Goal: Task Accomplishment & Management: Manage account settings

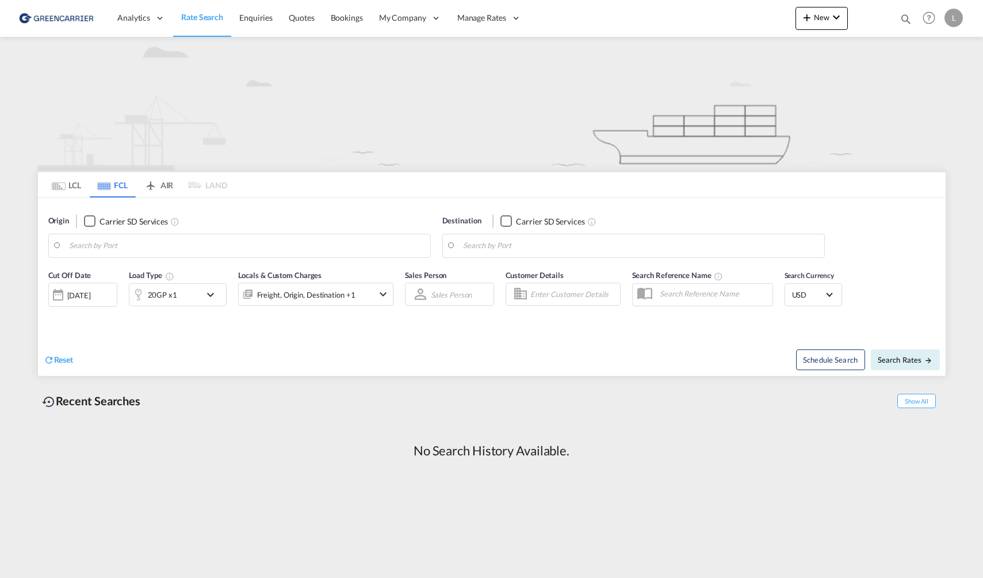
click at [74, 179] on md-tab-item "LCL" at bounding box center [67, 184] width 46 height 25
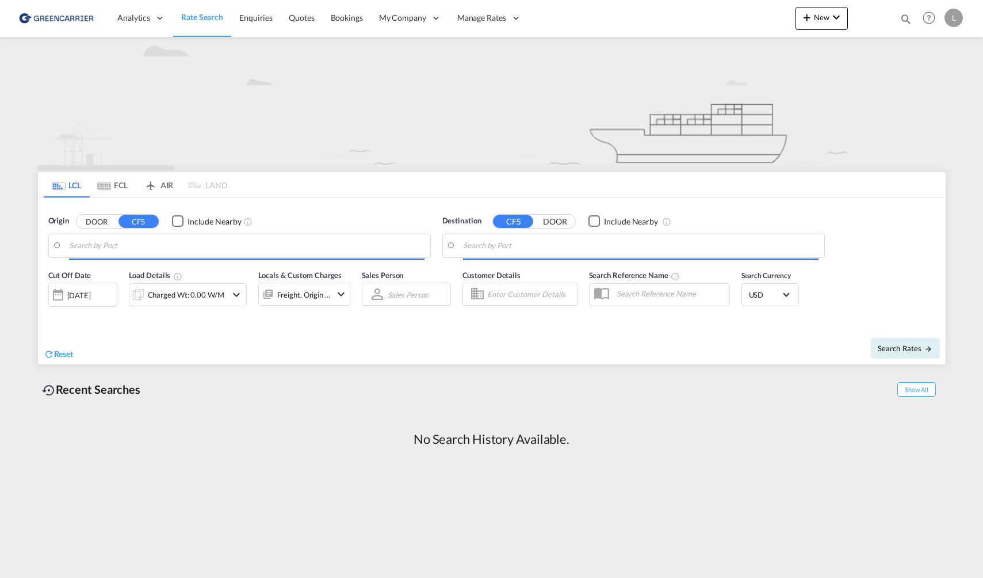
click at [124, 248] on body "Analytics Reports Dashboard Rate Search Enquiries Quotes Bookings" at bounding box center [491, 289] width 983 height 578
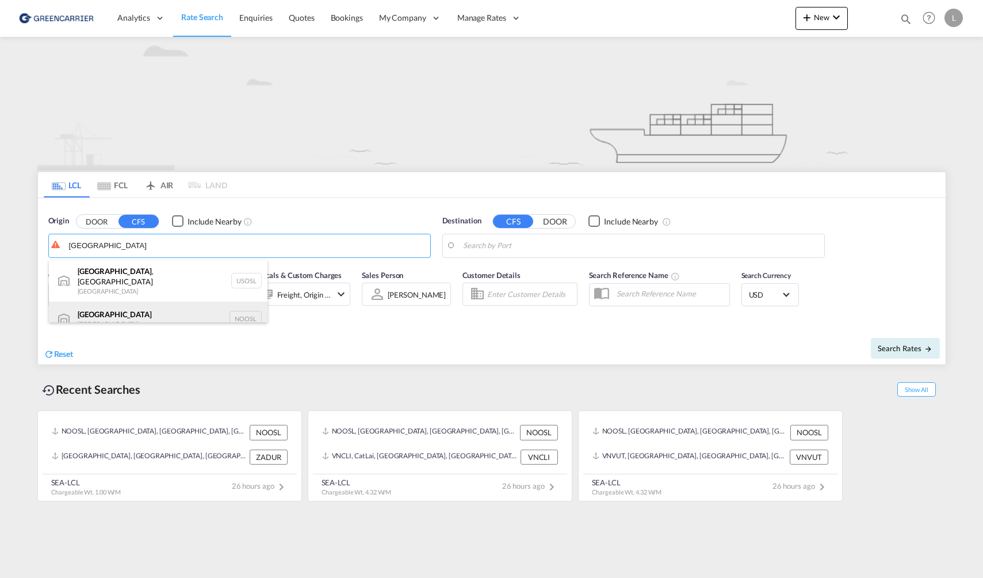
click at [149, 305] on div "Oslo Norway NOOSL" at bounding box center [158, 318] width 219 height 35
type input "Oslo, NOOSL"
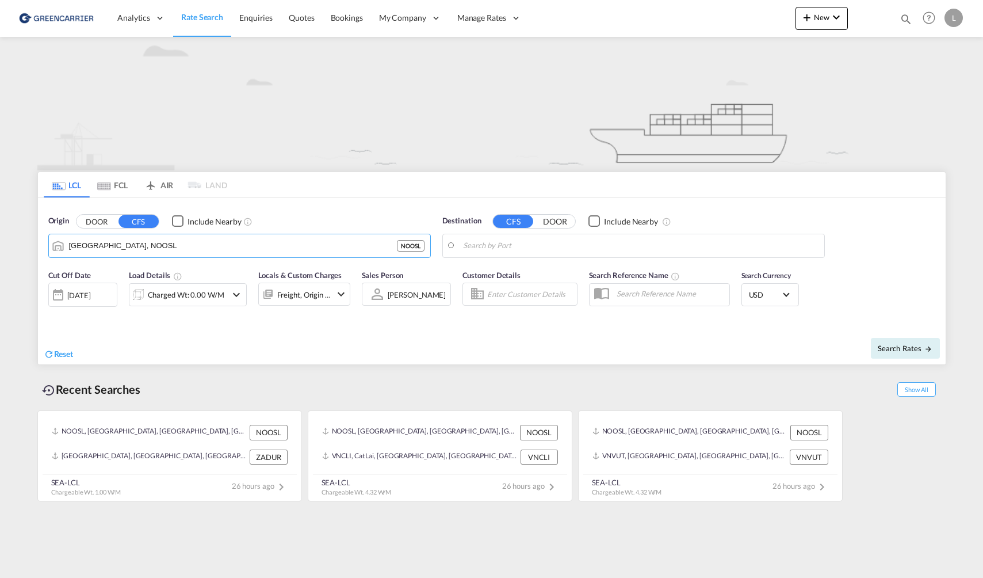
click at [630, 234] on md-input-container at bounding box center [633, 245] width 381 height 23
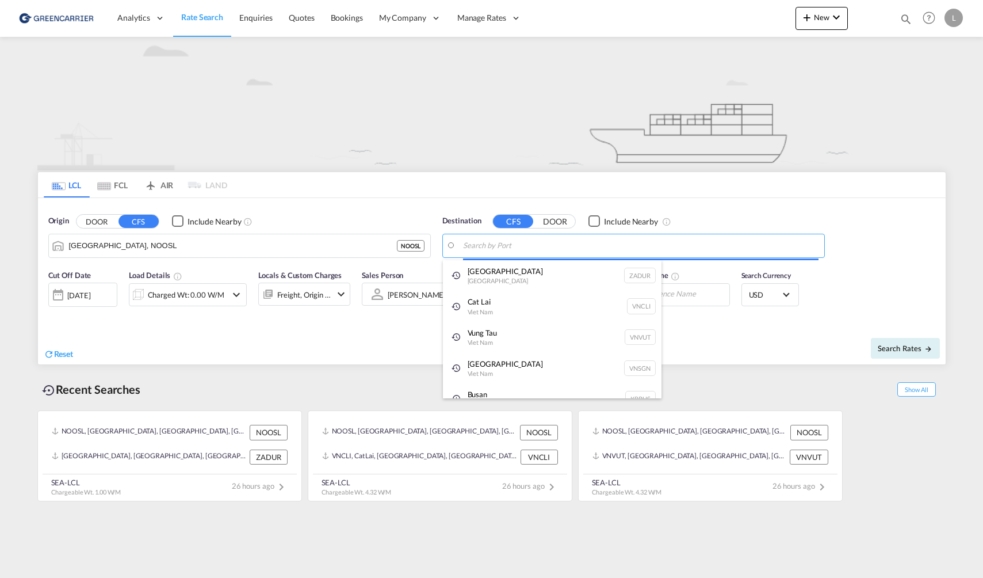
click at [632, 247] on body "Analytics Reports Dashboard Rate Search Enquiries Quotes Bookings" at bounding box center [491, 289] width 983 height 578
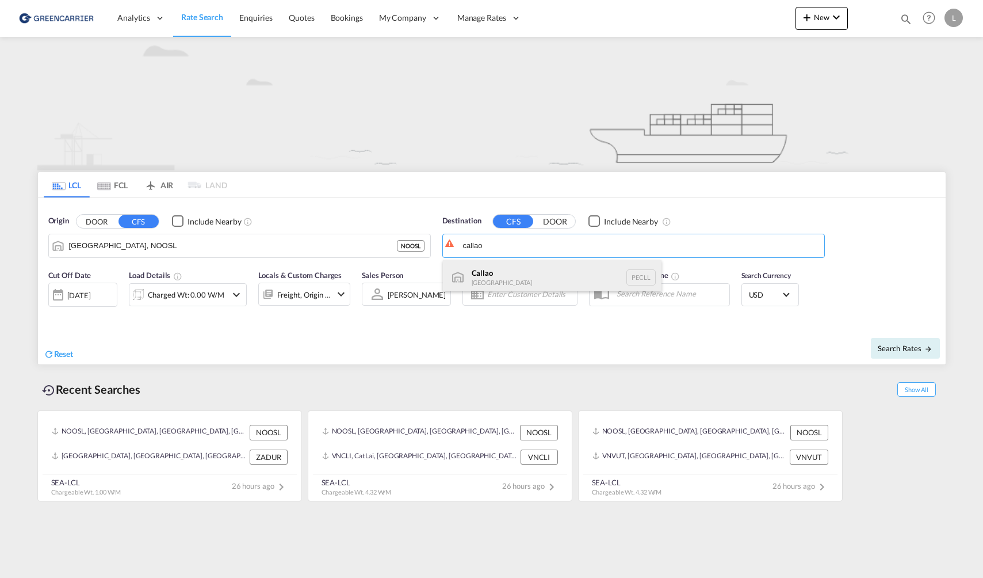
click at [535, 273] on div "Callao Peru PECLL" at bounding box center [552, 277] width 219 height 35
type input "Callao, PECLL"
click at [63, 284] on div at bounding box center [58, 294] width 18 height 23
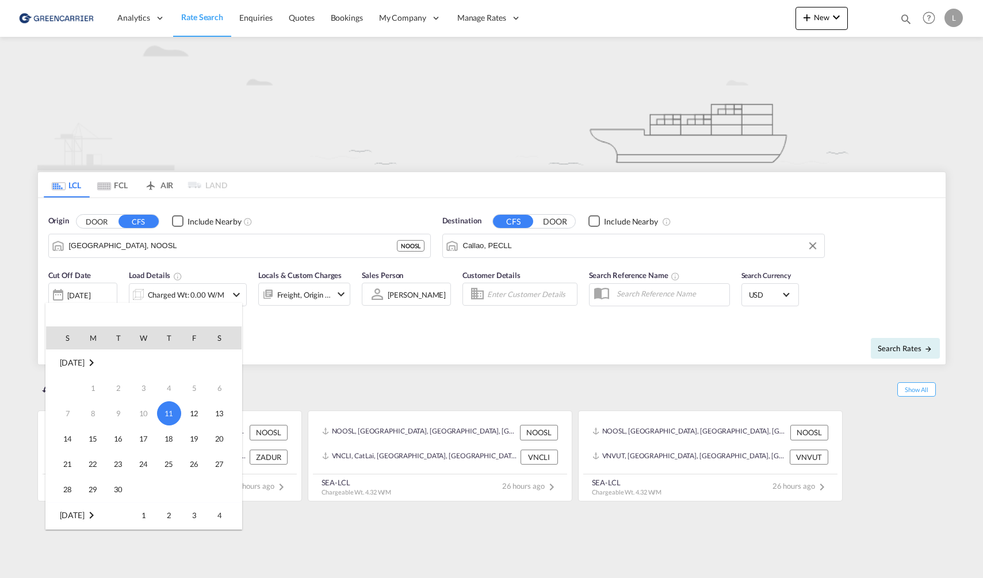
click at [187, 286] on div at bounding box center [491, 289] width 983 height 578
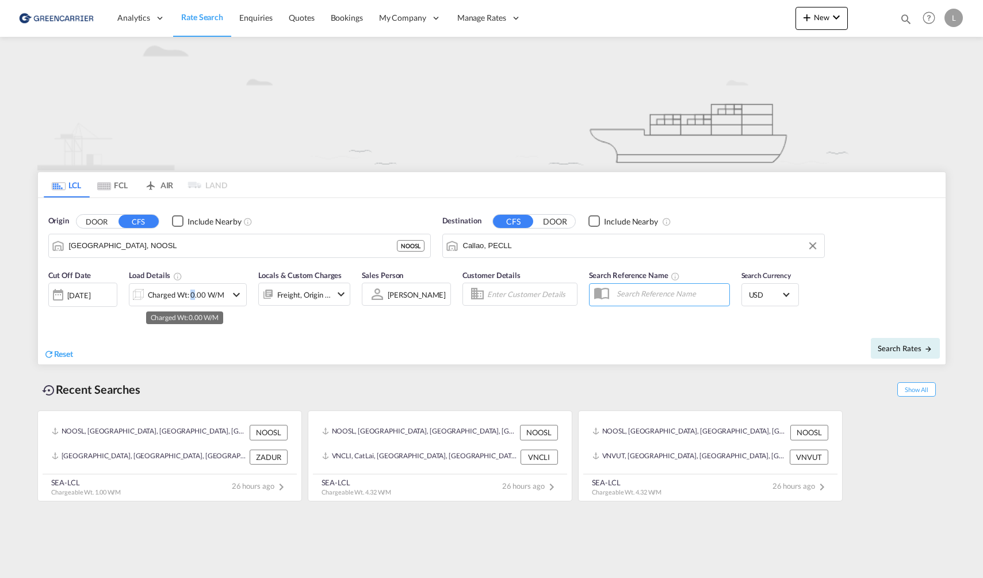
click at [190, 296] on div "Charged Wt: 0.00 W/M" at bounding box center [186, 294] width 77 height 16
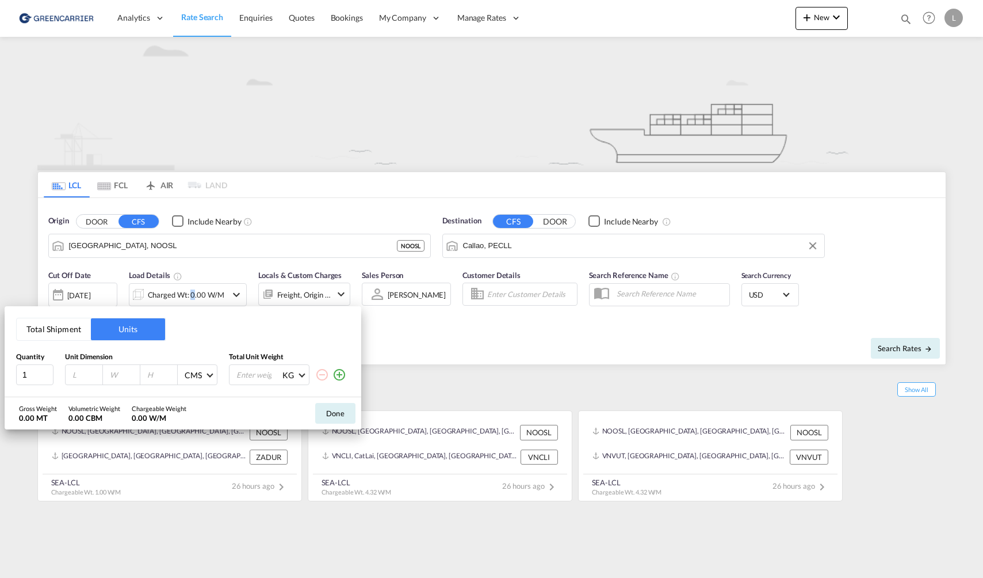
click at [65, 330] on button "Total Shipment" at bounding box center [54, 329] width 74 height 22
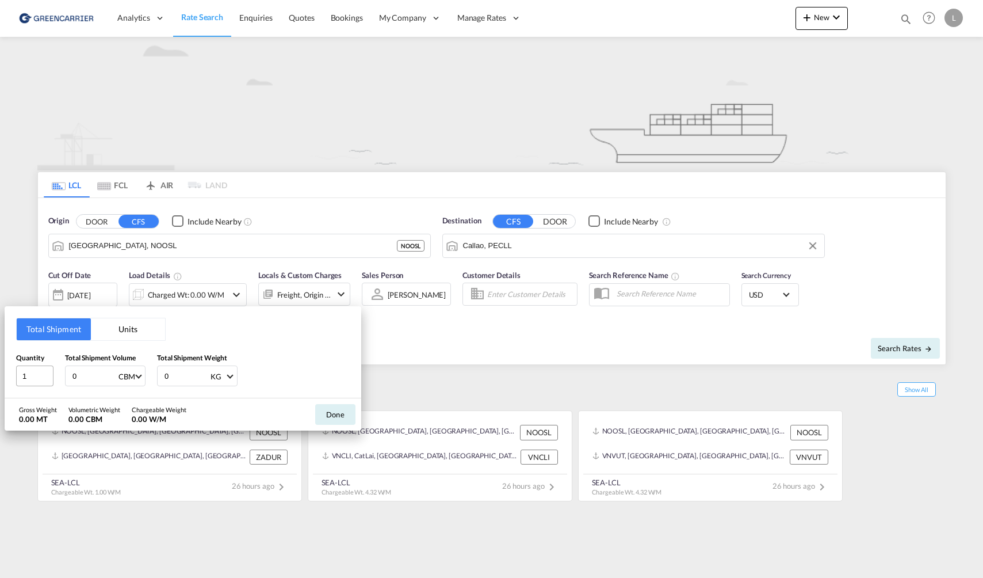
drag, startPoint x: 97, startPoint y: 379, endPoint x: 16, endPoint y: 372, distance: 80.8
click at [16, 372] on div "Quantity 1 Total Shipment Volume 0 CBM CBM CFT Total Shipment Weight 0 KG KG LB" at bounding box center [183, 369] width 334 height 35
type input "6.15"
drag, startPoint x: 183, startPoint y: 379, endPoint x: 68, endPoint y: 368, distance: 115.6
click at [65, 372] on div "Quantity 1 Total Shipment Volume 6.15 CBM CBM CFT Total Shipment Weight 1000 KG…" at bounding box center [183, 369] width 334 height 35
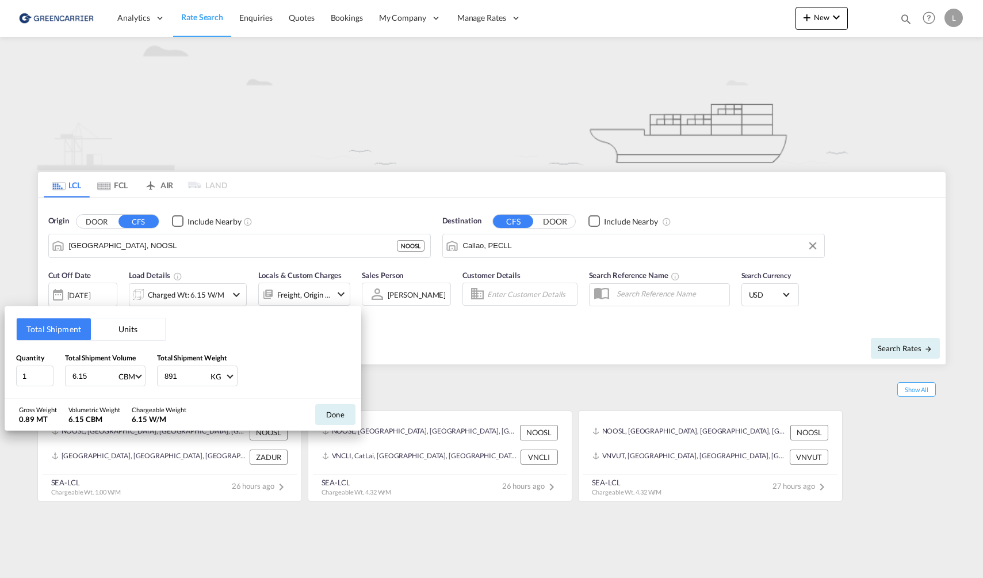
type input "891"
click at [332, 411] on button "Done" at bounding box center [335, 414] width 40 height 21
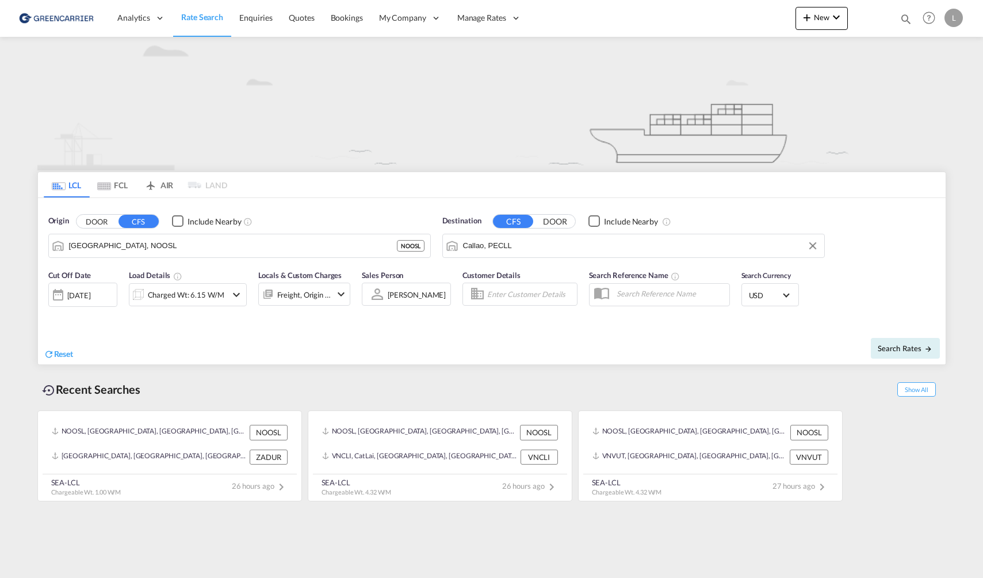
click at [770, 295] on span "USD" at bounding box center [765, 295] width 32 height 10
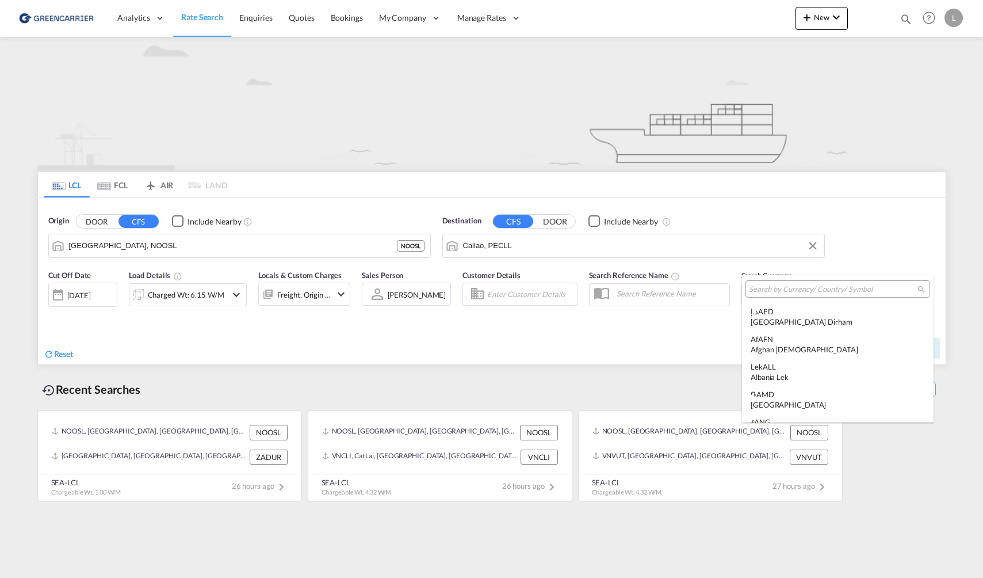
scroll to position [3971, 0]
click at [779, 292] on input "search" at bounding box center [833, 289] width 169 height 10
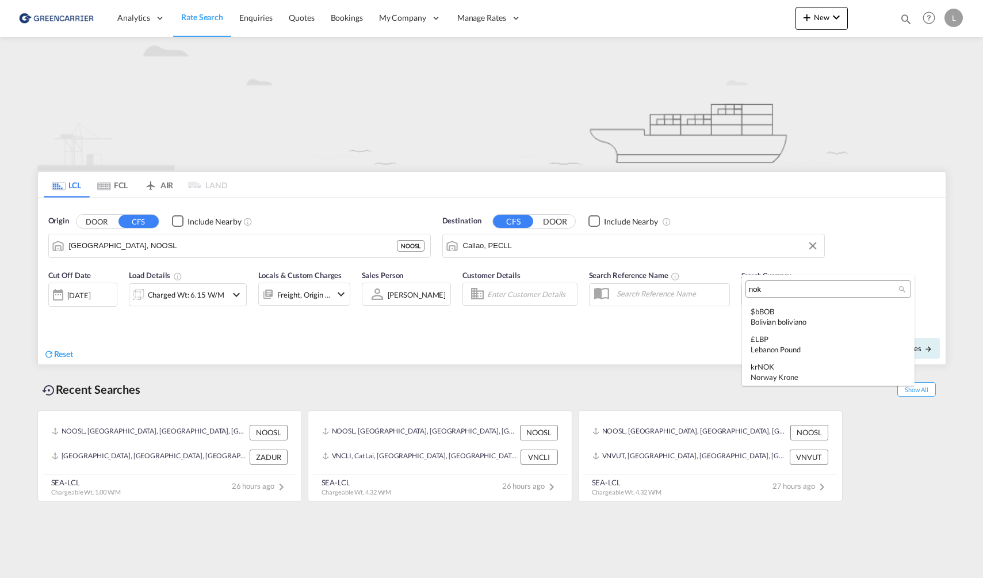
scroll to position [0, 0]
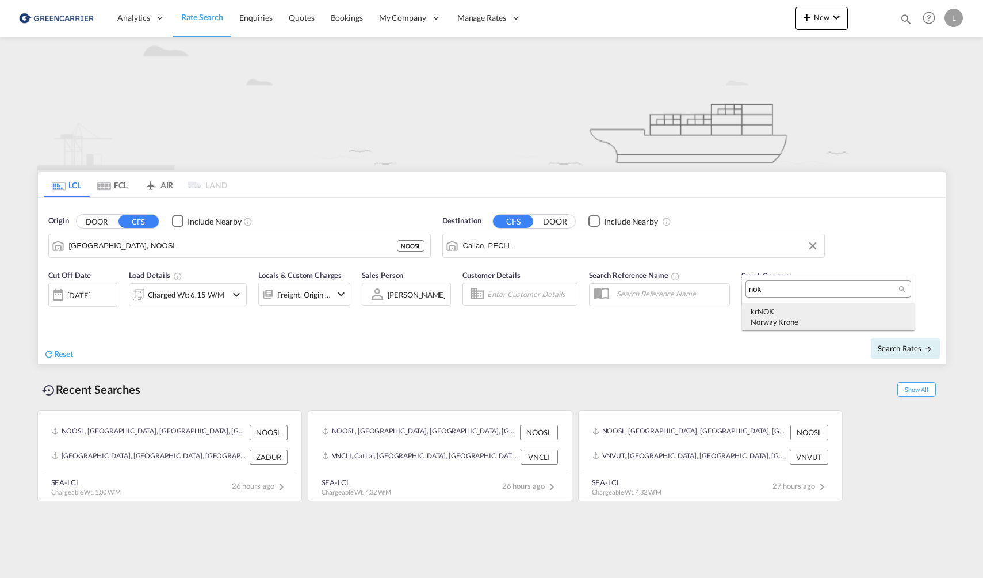
type input "nok"
click at [868, 327] on md-option "kr NOK Norway Krone" at bounding box center [828, 317] width 173 height 28
click at [890, 343] on span "Search Rates" at bounding box center [905, 347] width 55 height 9
type input "NOOSL to PECLL / 11 Sep 2025"
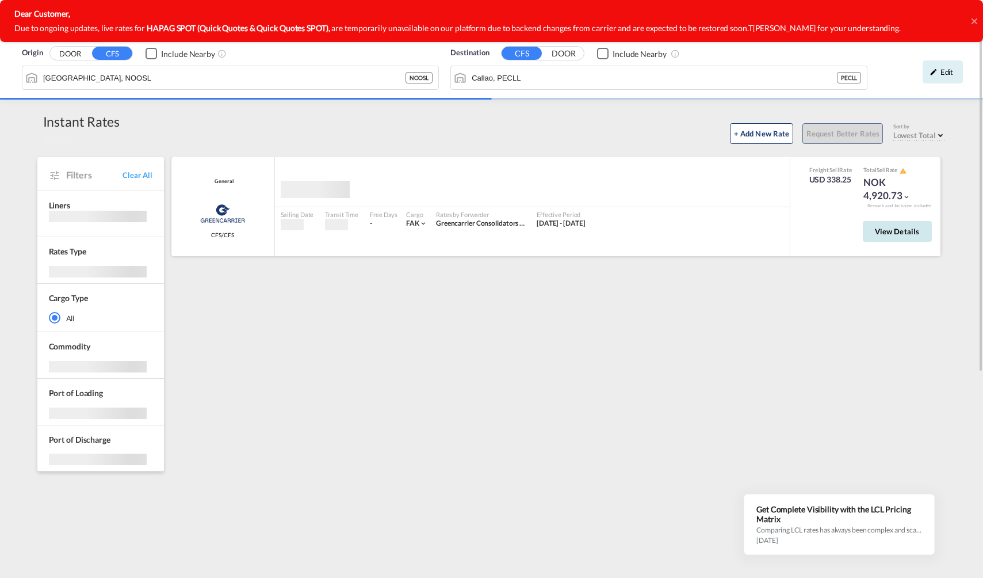
click at [901, 239] on button "View Details" at bounding box center [897, 231] width 69 height 21
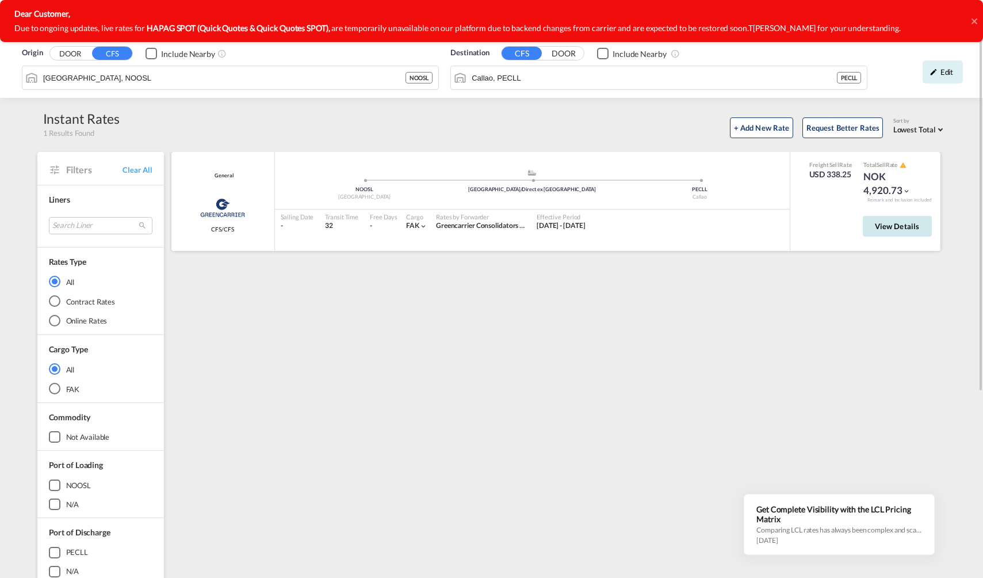
click at [892, 230] on span "View Details" at bounding box center [897, 225] width 45 height 9
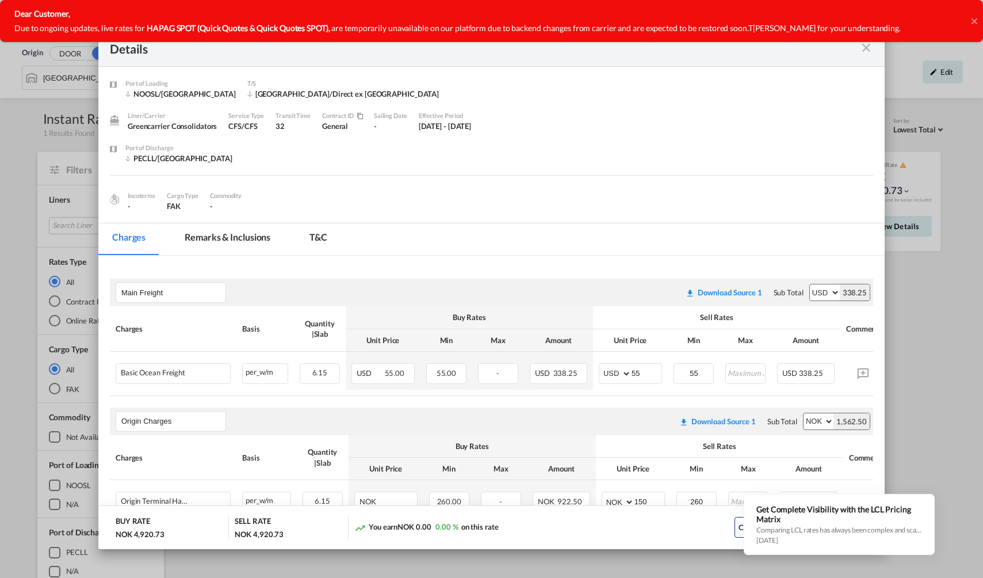
click at [972, 21] on icon at bounding box center [975, 21] width 6 height 9
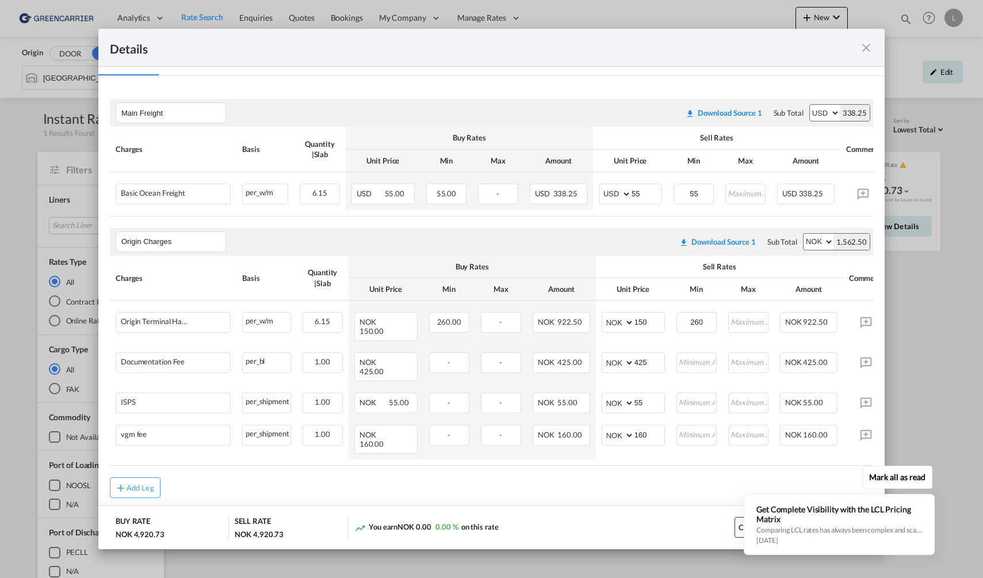
scroll to position [183, 0]
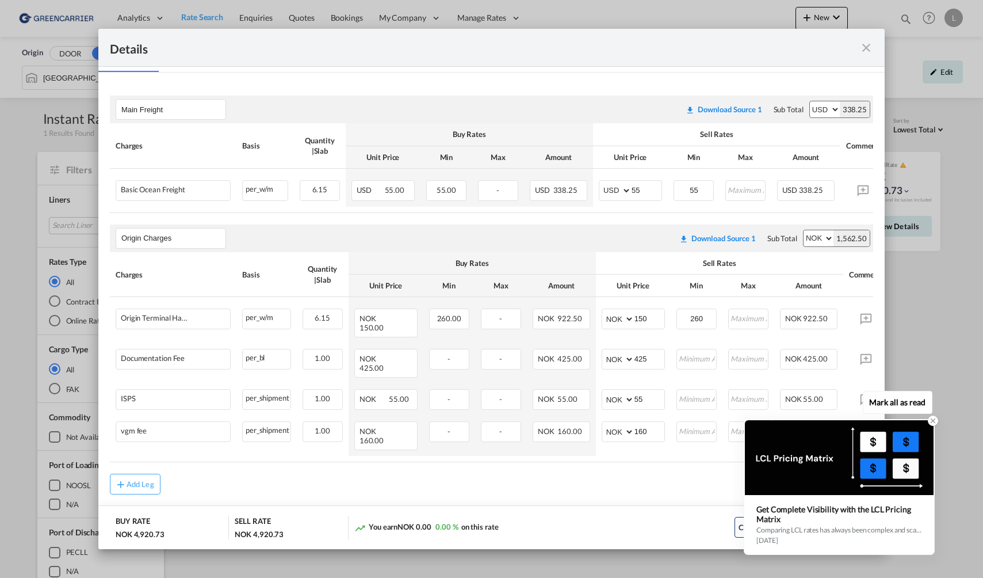
click at [898, 536] on div "3 weeks ago" at bounding box center [839, 540] width 166 height 9
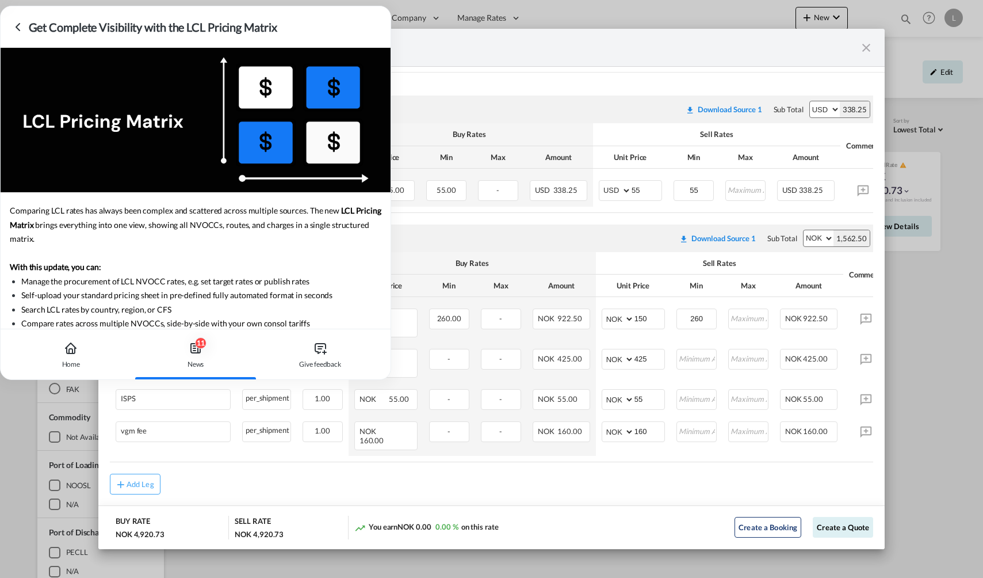
click at [349, 24] on div "Get Complete Visibility with the LCL Pricing Matrix" at bounding box center [203, 26] width 348 height 17
click at [832, 528] on button "Create a Quote" at bounding box center [843, 527] width 60 height 21
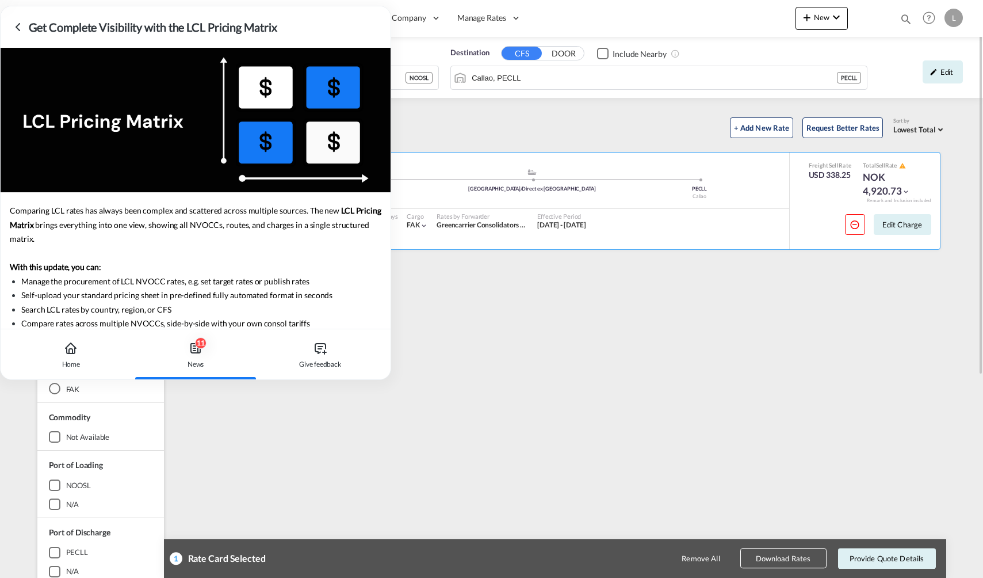
click at [780, 550] on button "Download Rates" at bounding box center [783, 558] width 86 height 20
click at [789, 529] on div "General Greencarrier Consolidators CFS/CFS added by you .a{fill:#aaa8ad;} .a{fi…" at bounding box center [558, 497] width 777 height 690
click at [775, 559] on button "Download Rates" at bounding box center [783, 558] width 86 height 20
drag, startPoint x: 421, startPoint y: 398, endPoint x: 360, endPoint y: 361, distance: 72.0
click at [420, 397] on div "General Greencarrier Consolidators CFS/CFS added by you .a{fill:#aaa8ad;} .a{fi…" at bounding box center [558, 497] width 777 height 690
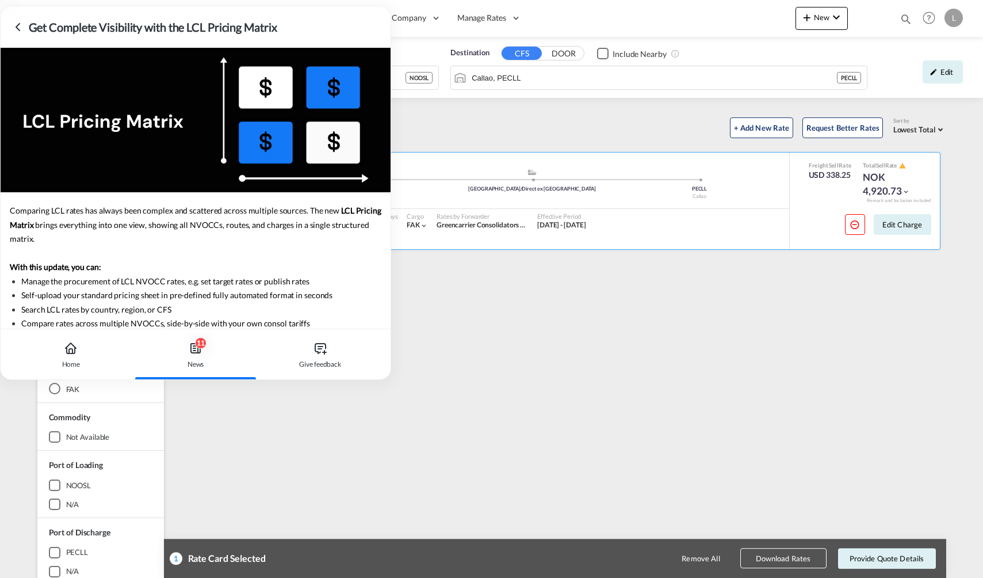
click at [17, 32] on icon at bounding box center [18, 27] width 14 height 14
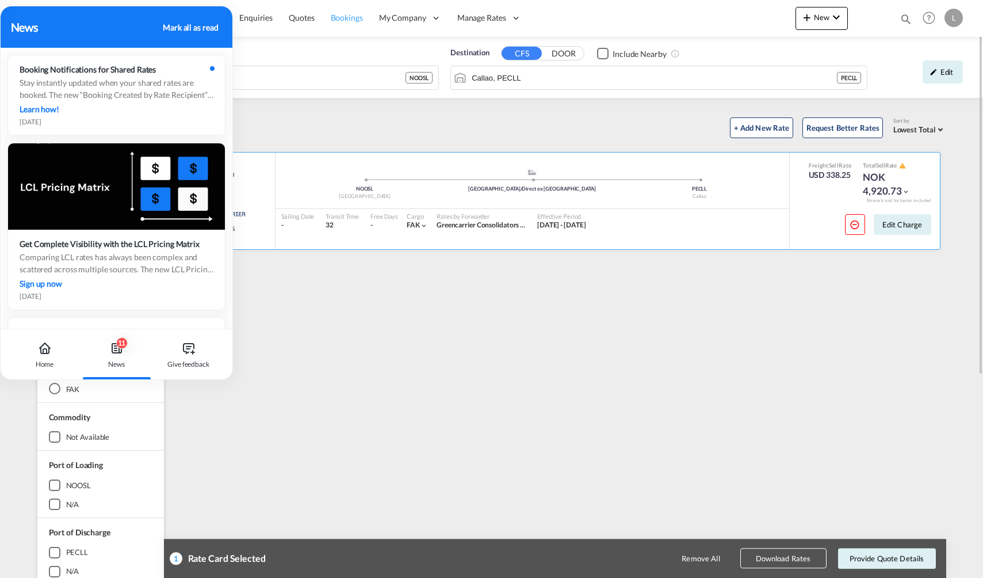
click at [324, 18] on link "Bookings" at bounding box center [347, 17] width 48 height 37
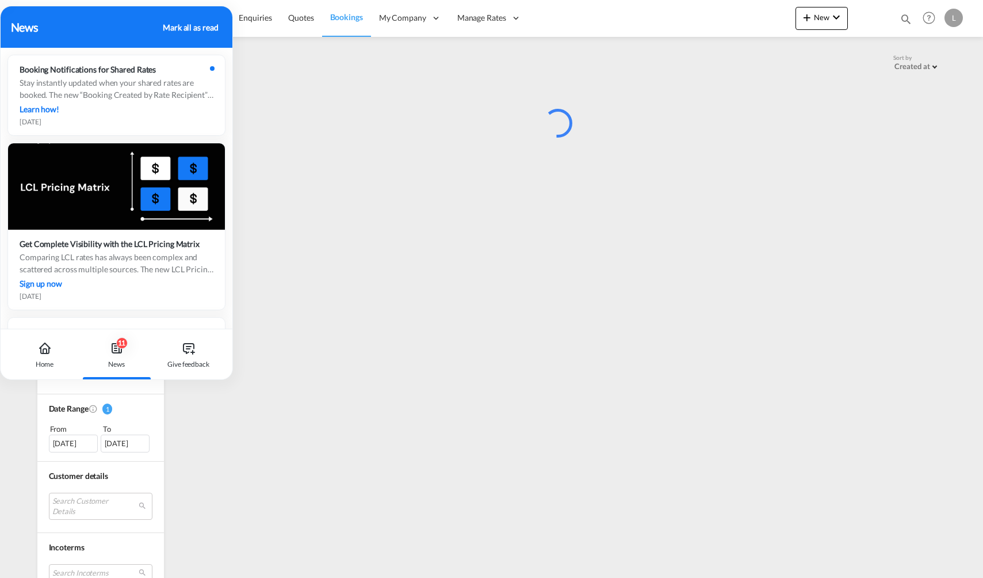
click at [191, 24] on div "Mark all as read" at bounding box center [190, 27] width 55 height 12
click at [341, 353] on div ".a{fill:#3f3d56;}.b,.l,.r,.t{fill:#fff;}.c{fill:#cecece;}.d{fill:url(#a_cache99…" at bounding box center [558, 468] width 777 height 754
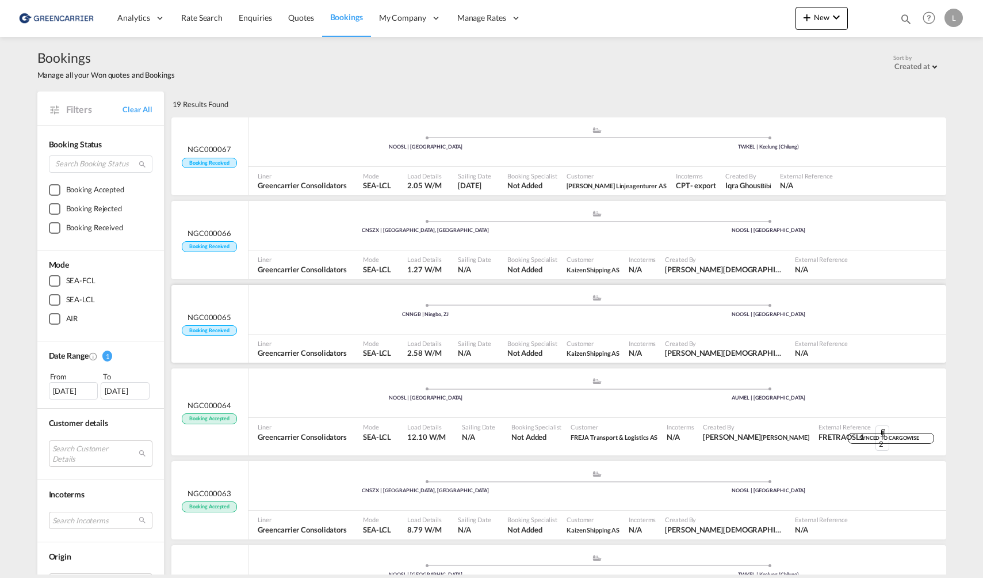
click at [290, 307] on ul ".a{fill:#aaa8ad;} .a{fill:#aaa8ad;} CNNGB | Ningbo, ZJ [GEOGRAPHIC_DATA] | [GEO…" at bounding box center [597, 308] width 686 height 6
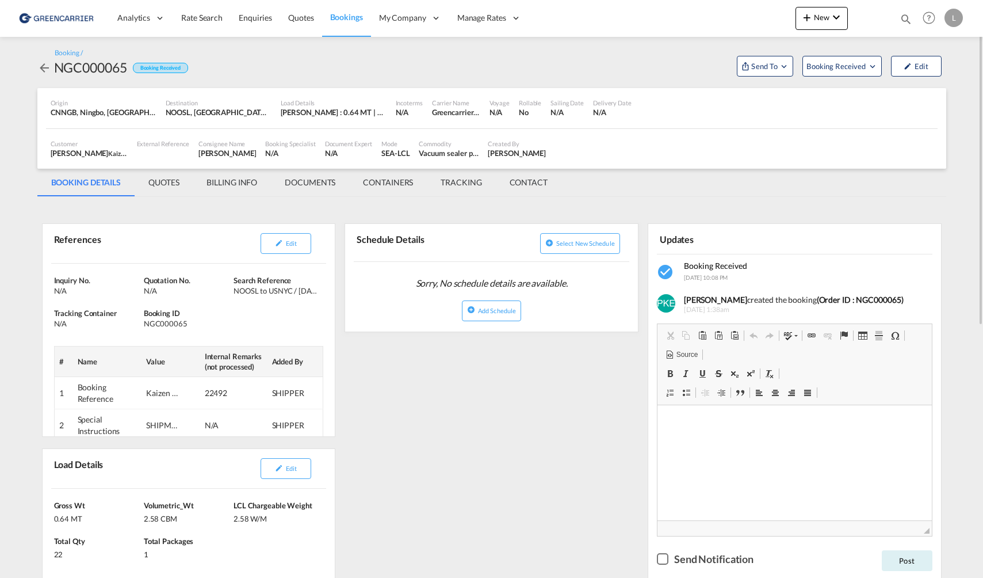
click at [342, 16] on span "Bookings" at bounding box center [346, 17] width 33 height 10
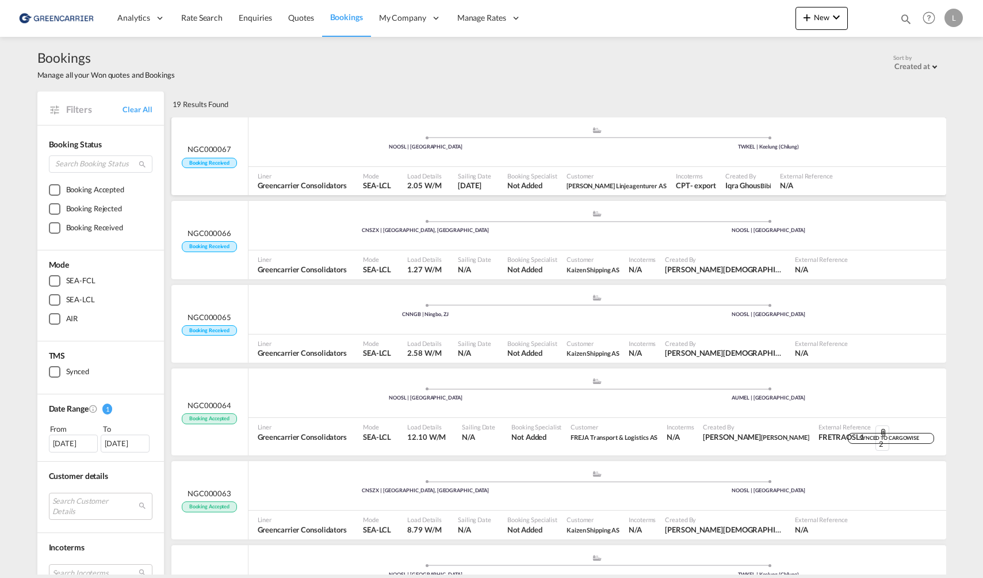
click at [469, 165] on div ".a{fill:#aaa8ad;} .a{fill:#aaa8ad;} NOOSL | [GEOGRAPHIC_DATA] TWKEL | Keelung (…" at bounding box center [598, 141] width 698 height 49
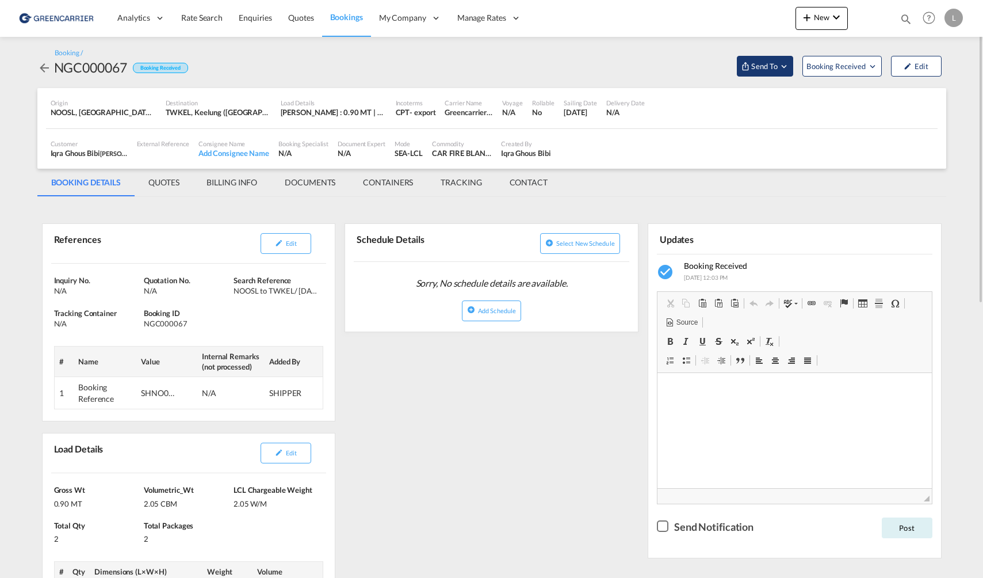
click at [777, 58] on button "Send To" at bounding box center [765, 66] width 56 height 21
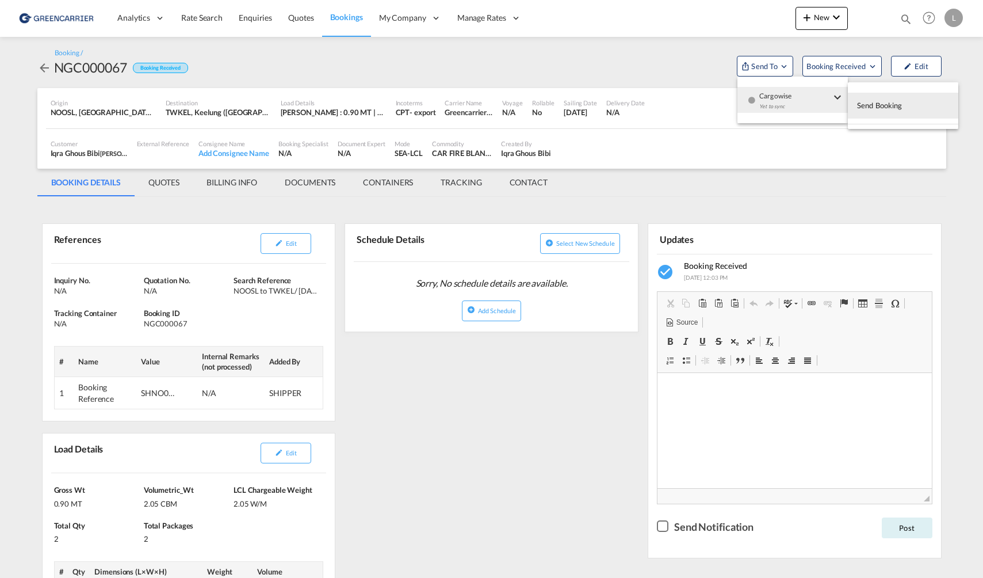
click at [900, 105] on span "Send Booking" at bounding box center [879, 105] width 45 height 18
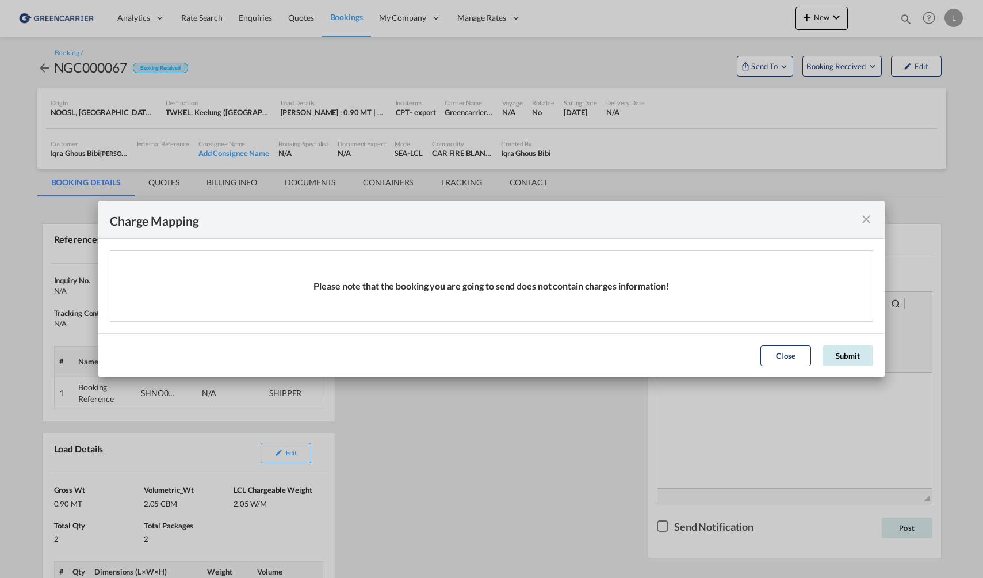
click at [847, 353] on button "Submit" at bounding box center [848, 355] width 51 height 21
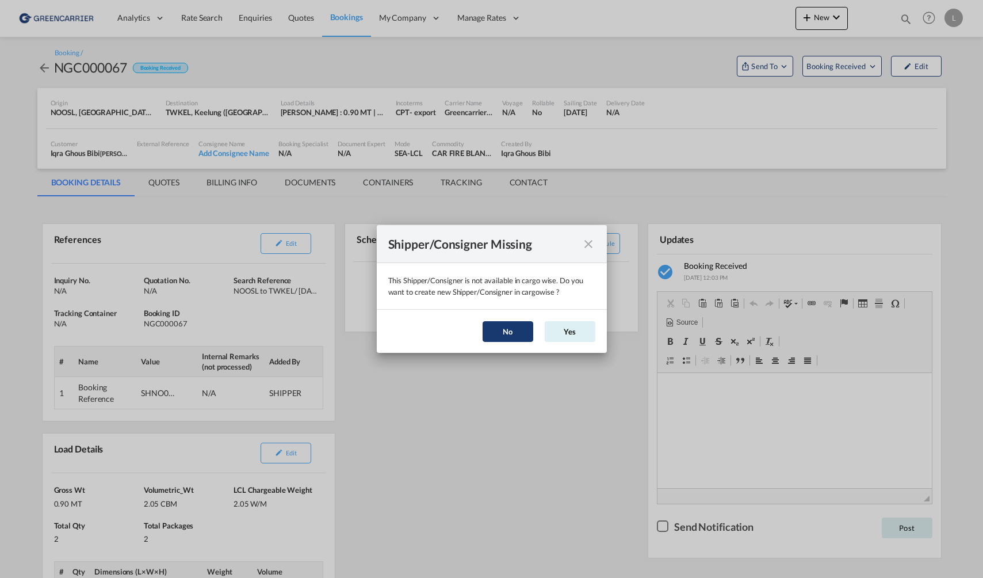
click at [520, 330] on button "No" at bounding box center [508, 331] width 51 height 21
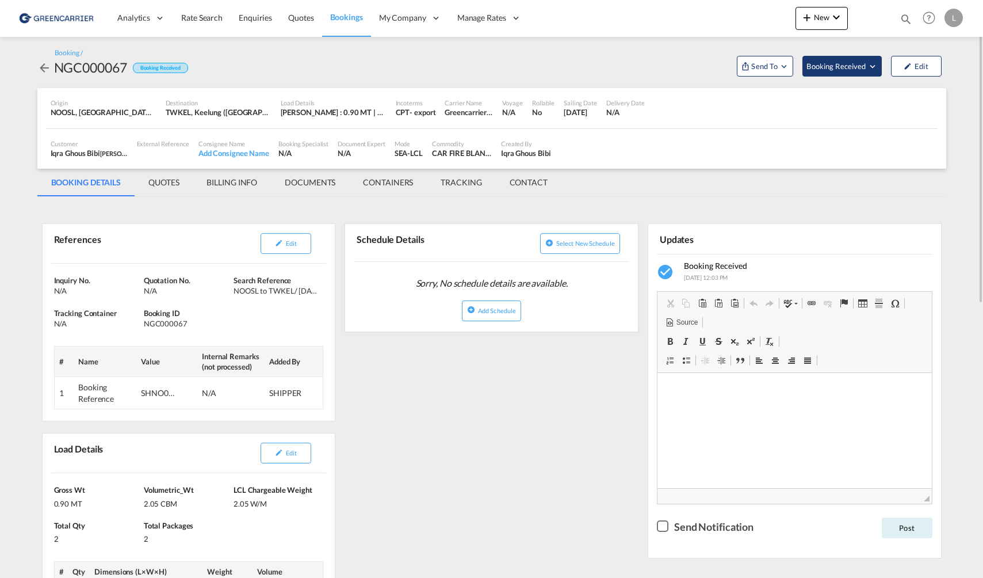
click at [865, 71] on span "Booking Received" at bounding box center [836, 66] width 60 height 12
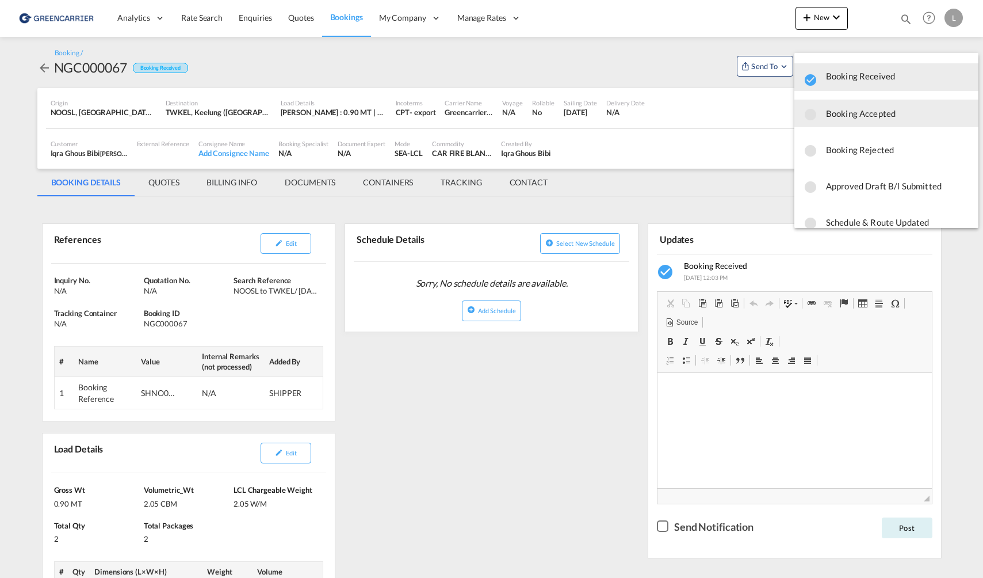
click at [871, 114] on span "Booking Accepted" at bounding box center [897, 113] width 143 height 21
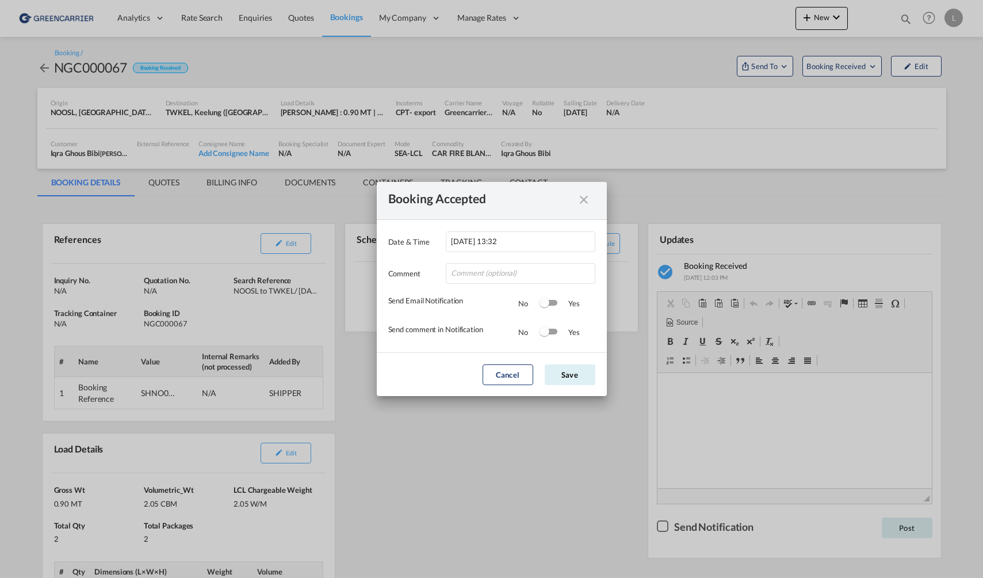
click at [586, 200] on md-icon "icon-close fg-AAA8AD cursor" at bounding box center [584, 205] width 14 height 14
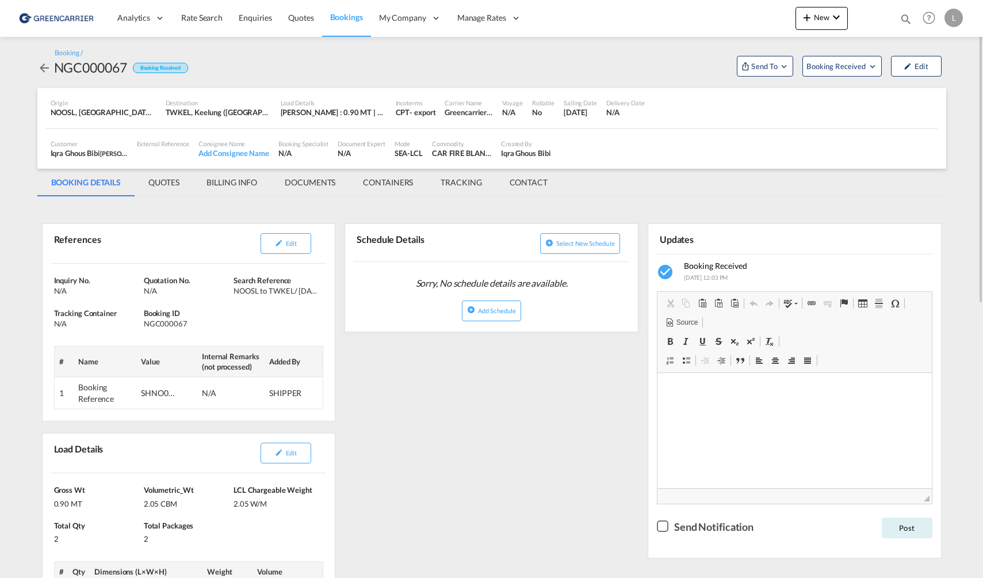
click at [152, 151] on div "External Reference" at bounding box center [163, 149] width 62 height 29
click at [347, 13] on span "Bookings" at bounding box center [346, 17] width 33 height 10
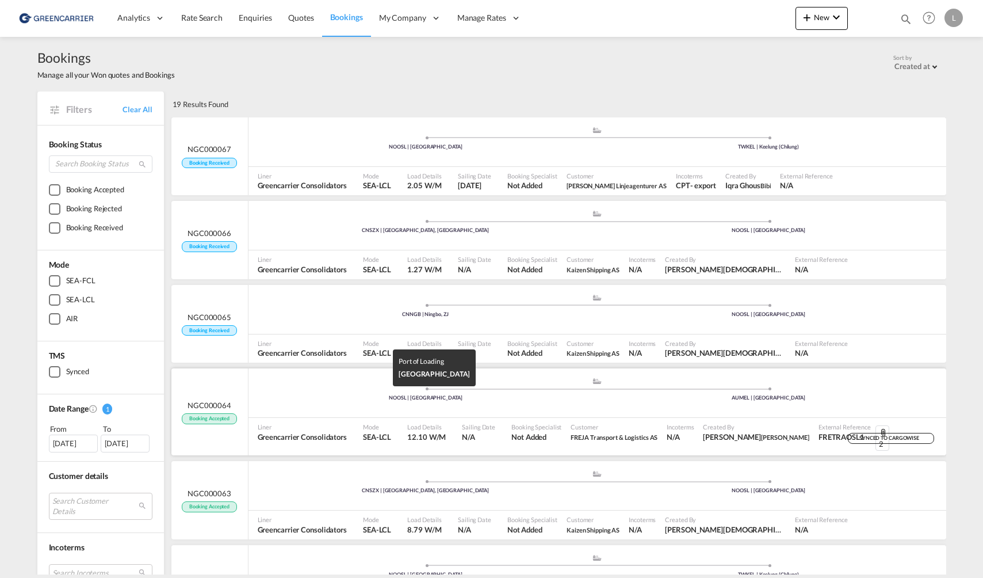
click at [326, 398] on div "NOOSL | [GEOGRAPHIC_DATA]" at bounding box center [425, 397] width 343 height 7
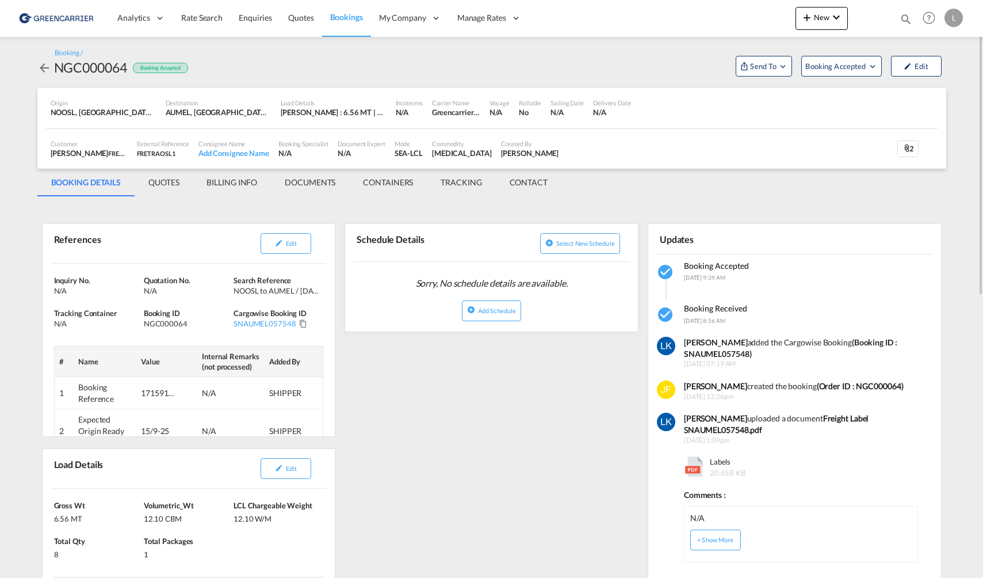
click at [338, 14] on span "Bookings" at bounding box center [346, 17] width 33 height 10
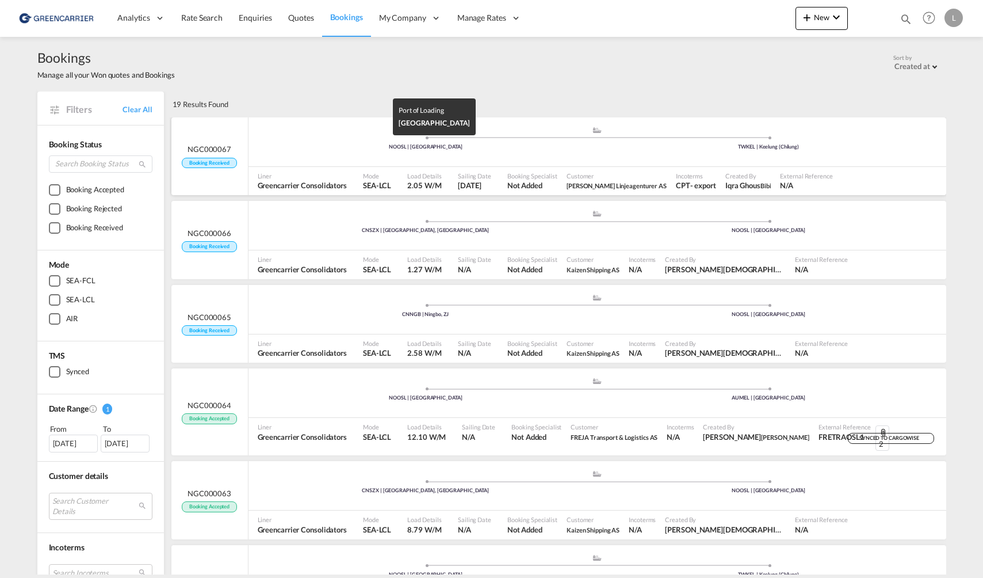
click at [320, 149] on div "NOOSL | [GEOGRAPHIC_DATA]" at bounding box center [425, 146] width 343 height 7
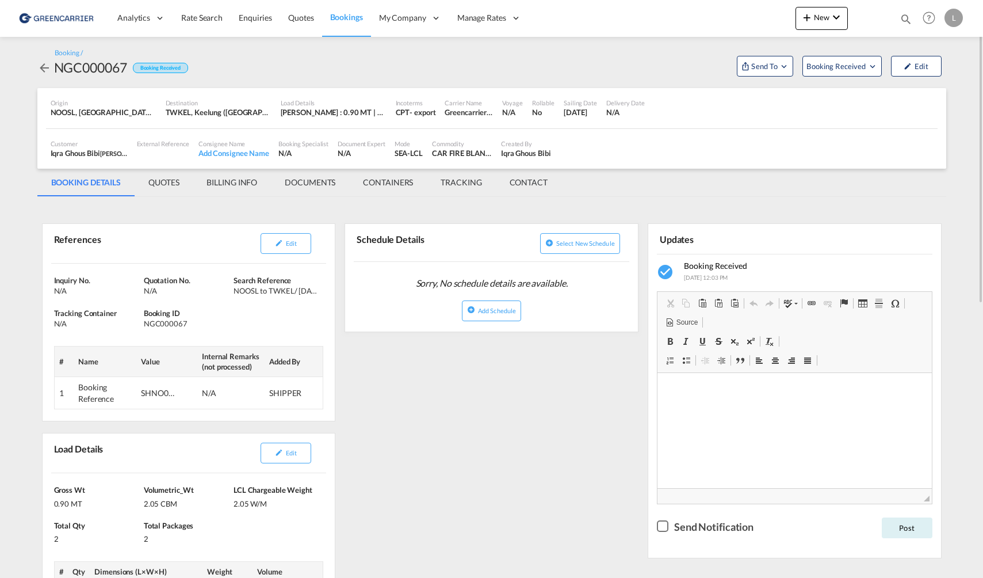
click at [86, 68] on div "NGC000067" at bounding box center [90, 67] width 73 height 18
copy div "NGC000067"
drag, startPoint x: 650, startPoint y: 64, endPoint x: 346, endPoint y: 304, distance: 387.5
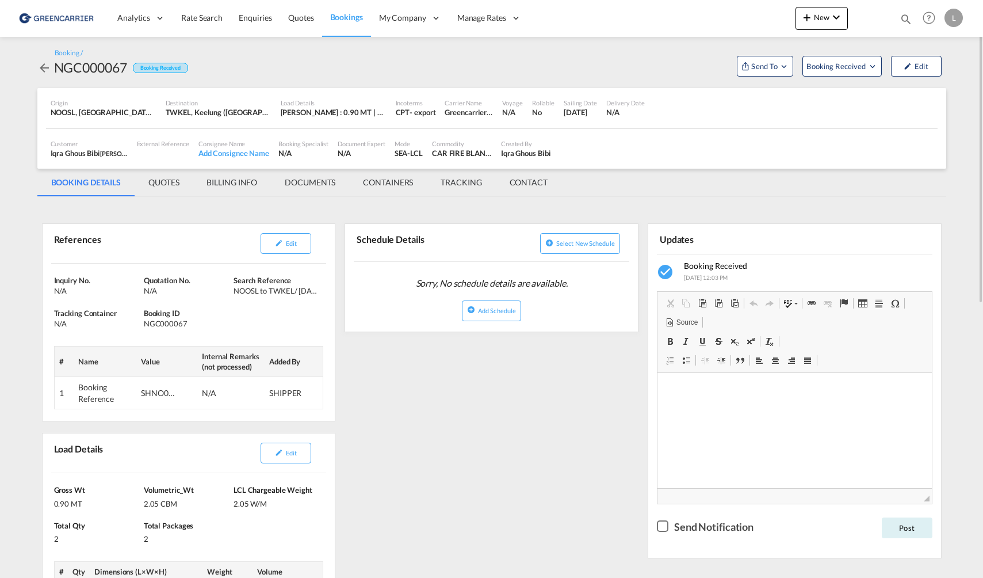
click at [650, 64] on div "Booking / NGC000067 Booking Received Send To Cargowise Yet to sync Send Booking…" at bounding box center [491, 62] width 909 height 28
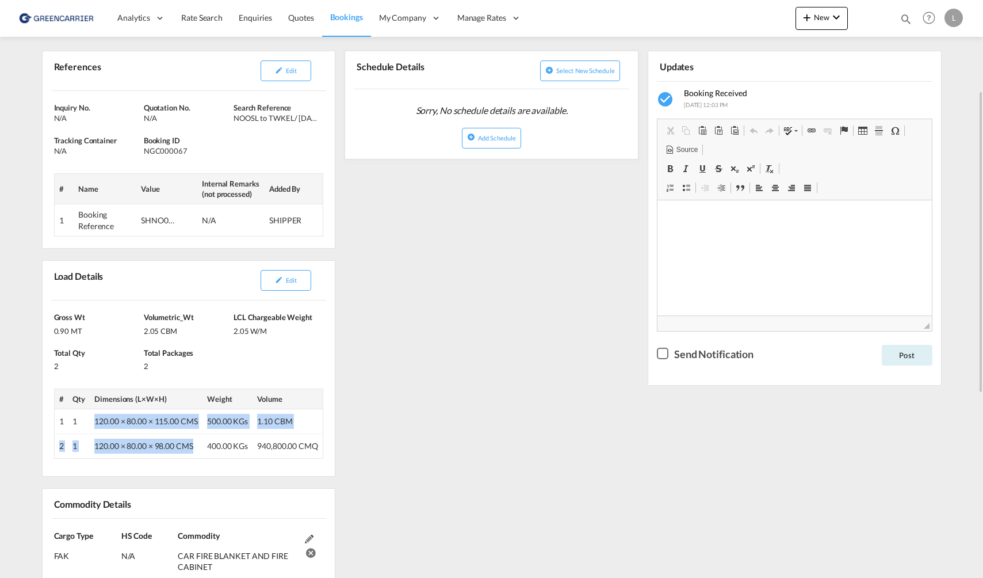
drag, startPoint x: 204, startPoint y: 450, endPoint x: 89, endPoint y: 423, distance: 117.5
click at [89, 423] on tbody "1 1 120.00 × 80.00 × 115.00 CMS 500.00 KGs 1.10 CBM 2 1 120.00 × 80.00 × 98.00 …" at bounding box center [188, 433] width 269 height 49
copy tbody "120.00 × 80.00 × 115.00 CMS 500.00 KGs 1.10 CBM 2 1 120.00 × 80.00 × 98.00 CMS"
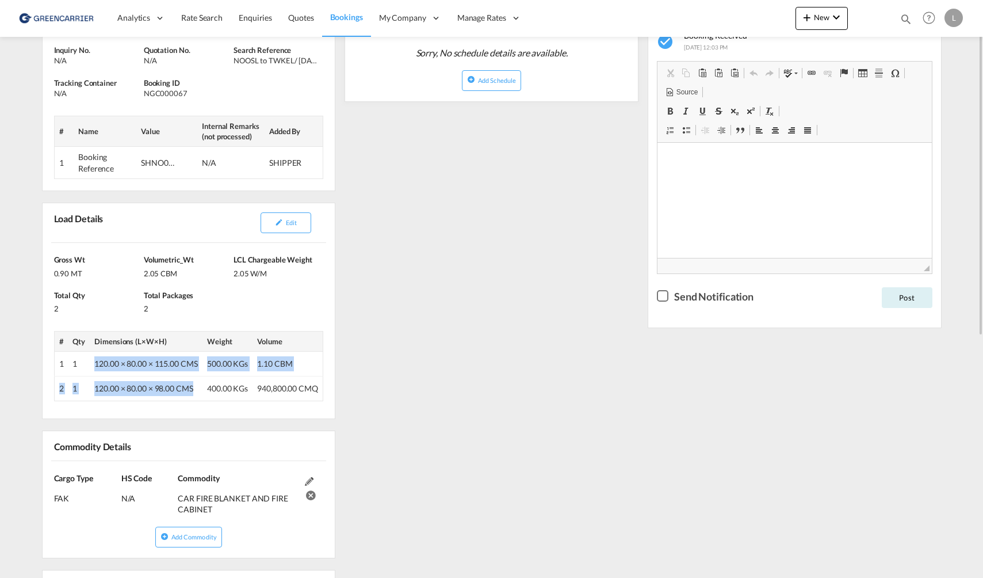
scroll to position [115, 0]
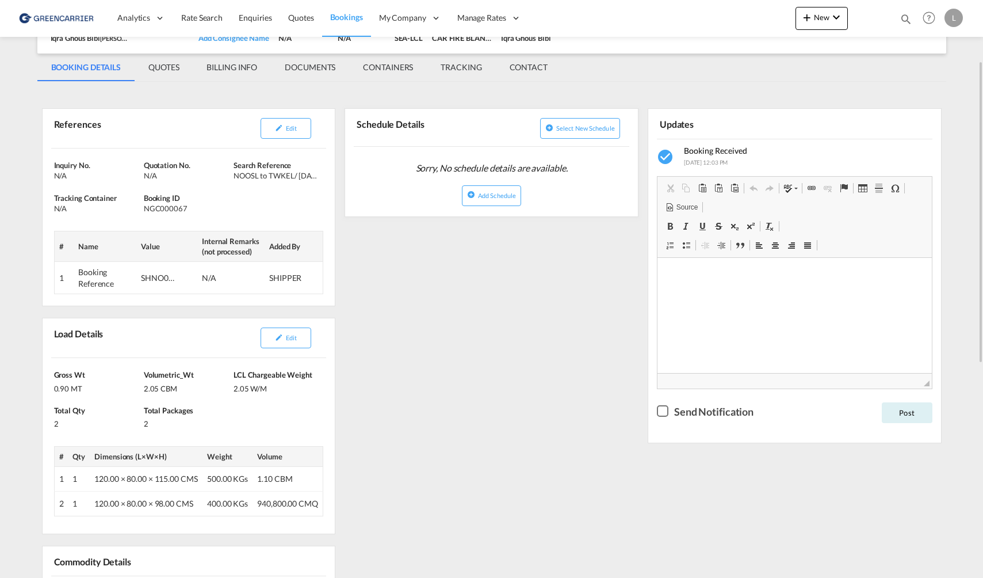
click at [155, 277] on div "SHNO00076350" at bounding box center [158, 278] width 35 height 12
copy div "SHNO00076350"
drag, startPoint x: 504, startPoint y: 303, endPoint x: 512, endPoint y: 570, distance: 267.6
click at [506, 304] on div "References Edit Inquiry No. N/A Quotation No. N/A Search Reference NOOSL to TWK…" at bounding box center [491, 522] width 909 height 871
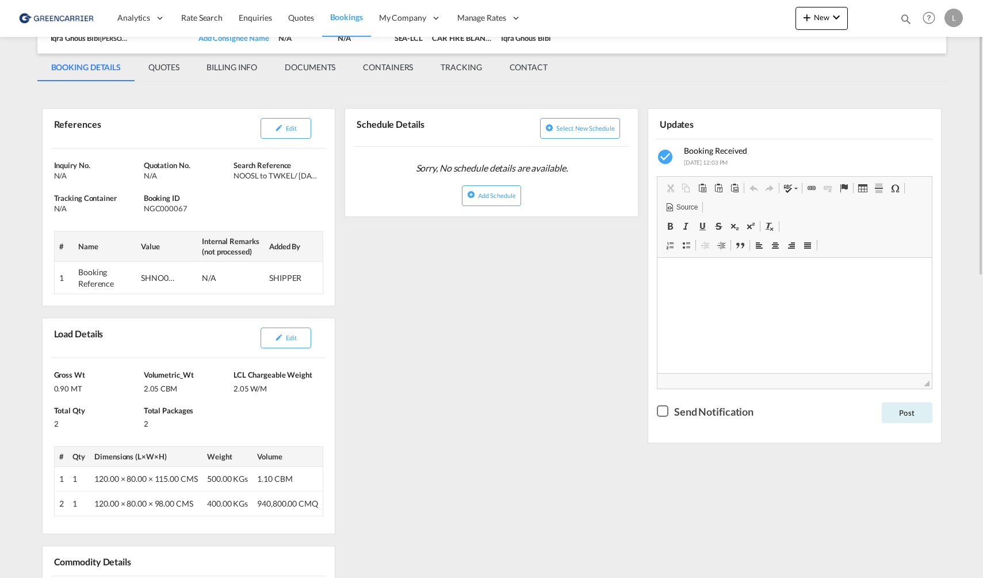
scroll to position [58, 0]
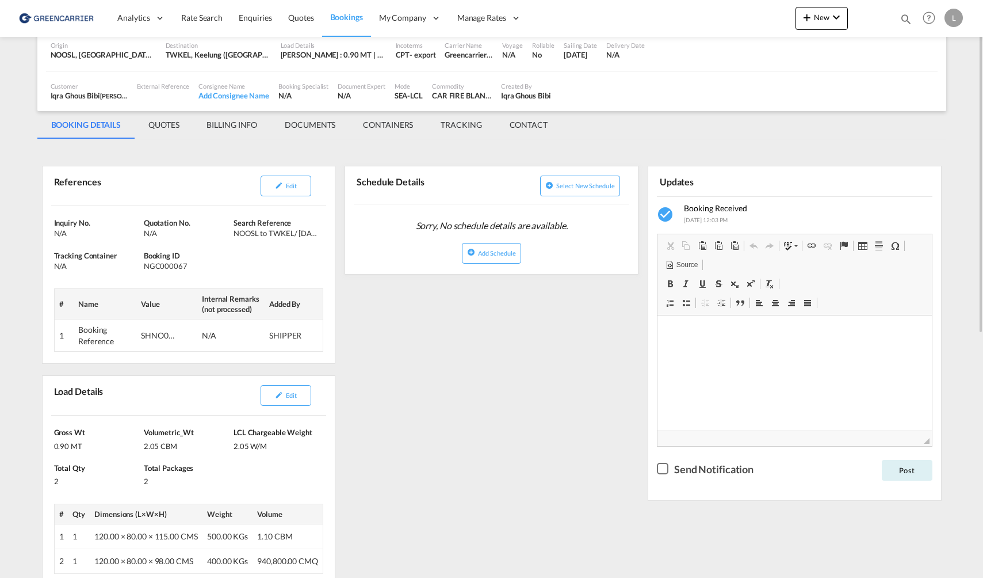
click at [303, 127] on md-tab-item "DOCUMENTS" at bounding box center [310, 125] width 78 height 28
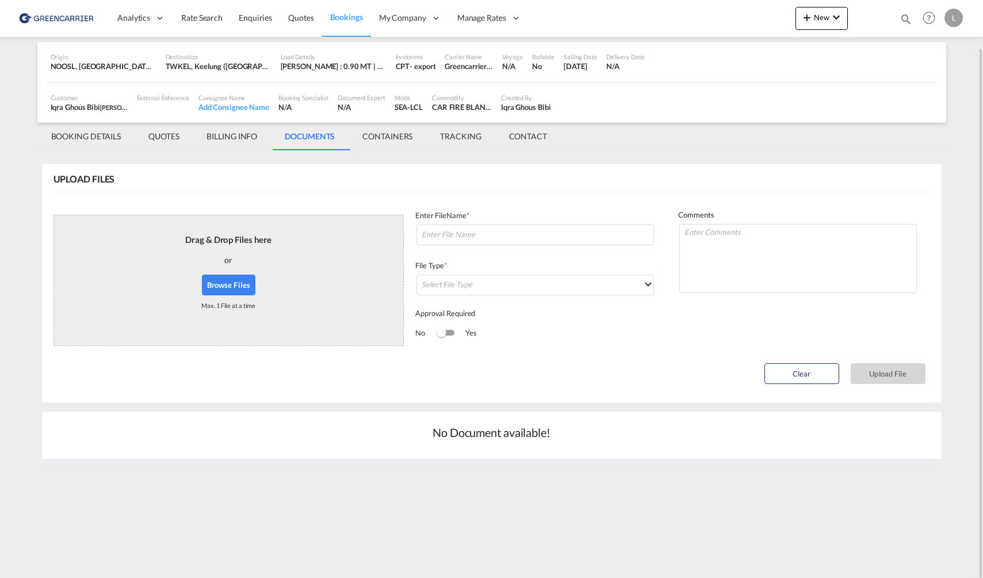
scroll to position [0, 0]
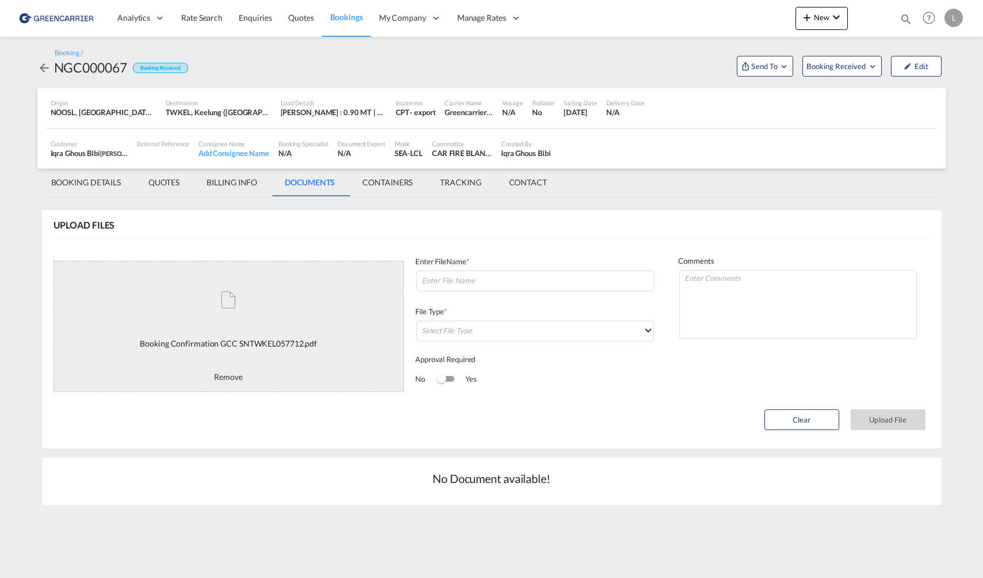
click at [561, 269] on div "Enter FileName *" at bounding box center [535, 262] width 240 height 13
click at [562, 274] on input at bounding box center [535, 280] width 238 height 21
paste input "SNTWKEL057712"
type input "BC SNTWKEL057712"
click at [804, 293] on textarea at bounding box center [798, 304] width 238 height 69
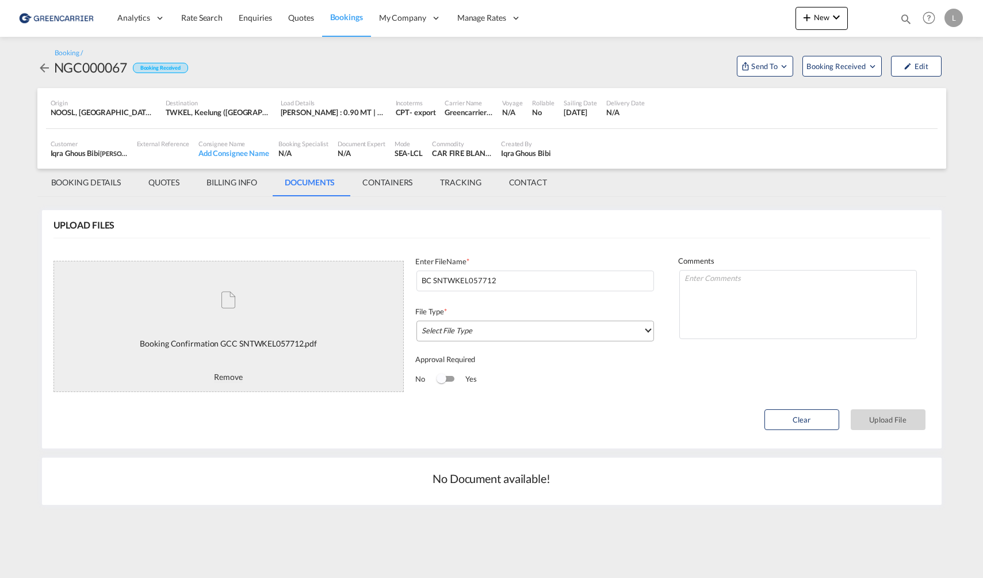
click at [502, 328] on md-select "Select File Type DO/CRO Draft B/L Freight Invoice Commercial Invoice Original B…" at bounding box center [535, 330] width 238 height 21
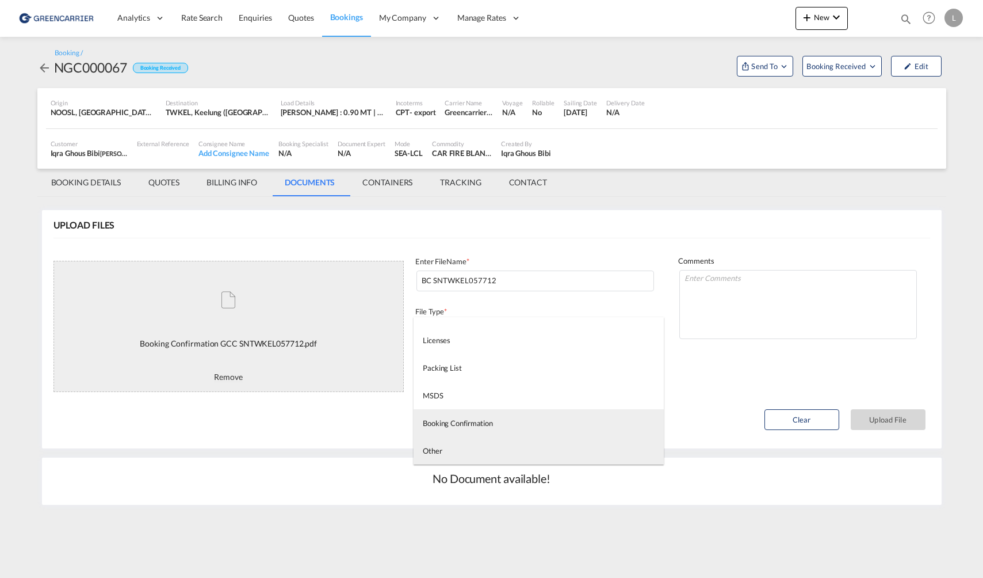
drag, startPoint x: 483, startPoint y: 447, endPoint x: 484, endPoint y: 422, distance: 24.7
click at [484, 423] on md-content "DO/CRO Draft B/L Freight Invoice Commercial Invoice Original B/L Shipping Instr…" at bounding box center [539, 390] width 250 height 147
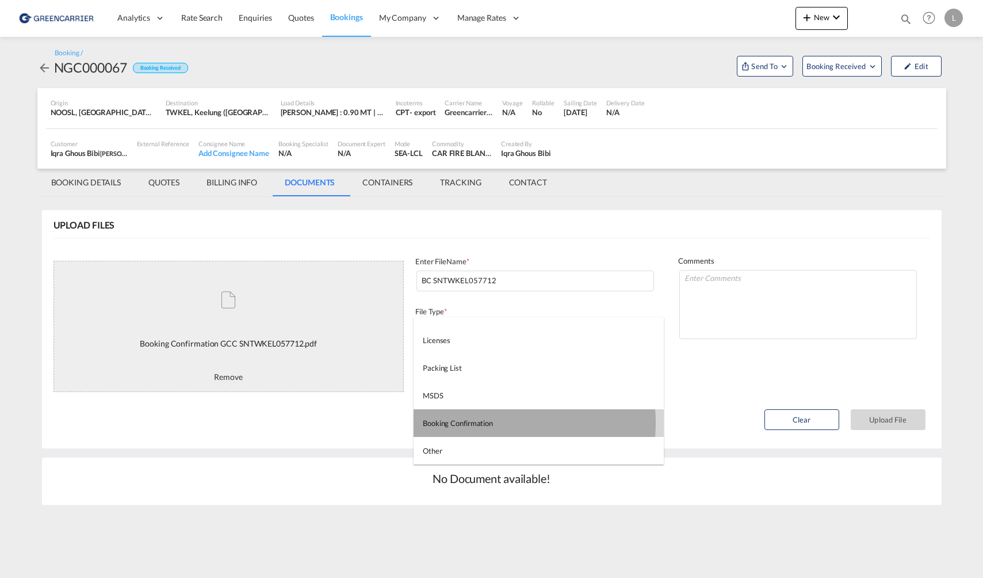
click at [484, 424] on div "Booking Confirmation" at bounding box center [458, 423] width 70 height 10
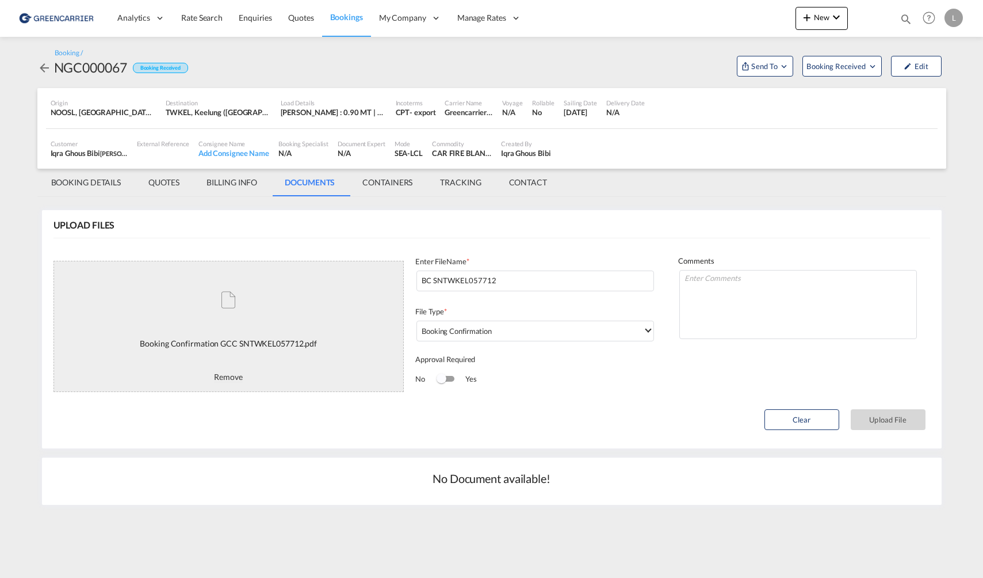
click at [659, 349] on div "Enter FileName * BC SNTWKEL057712 File Type * Booking Confirmation Approval Req…" at bounding box center [535, 323] width 263 height 135
click at [906, 416] on button "Upload File" at bounding box center [888, 419] width 75 height 21
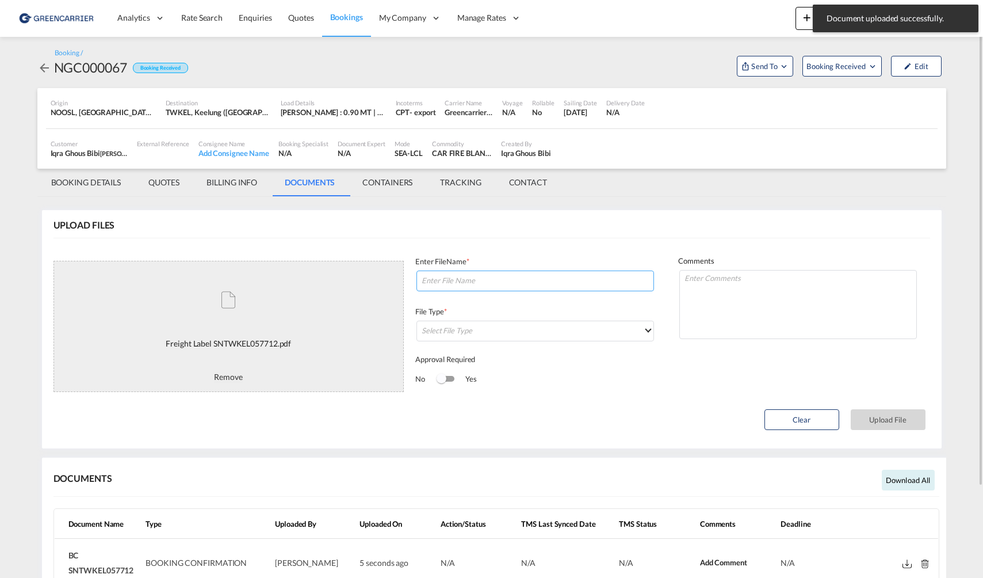
click at [570, 277] on input at bounding box center [535, 280] width 238 height 21
paste input "SNTWKEL057712"
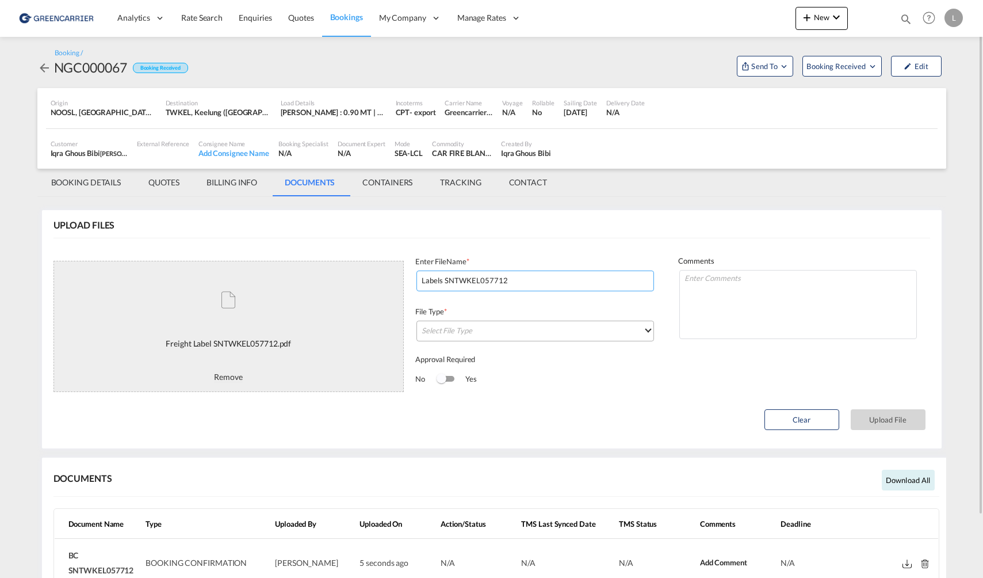
type input "Labels SNTWKEL057712"
click at [532, 326] on md-select "Select File Type" at bounding box center [535, 330] width 238 height 21
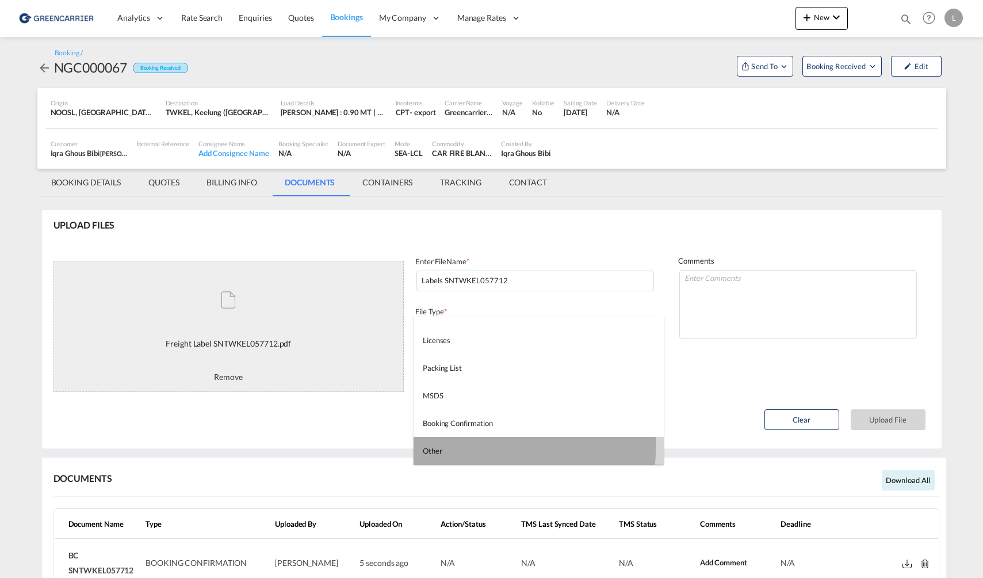
click at [483, 446] on md-option "Other" at bounding box center [539, 451] width 250 height 28
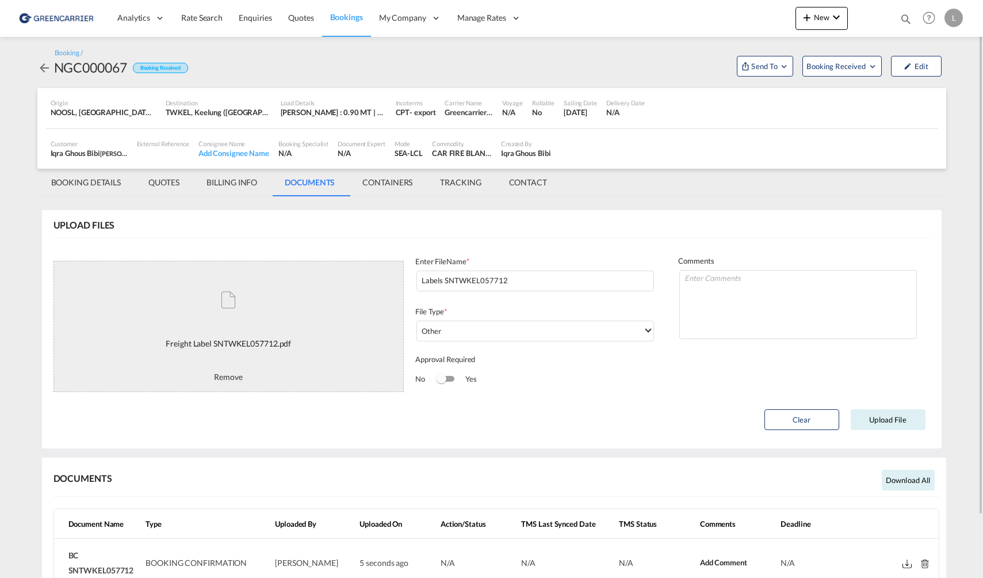
click at [676, 397] on div "Comments Approval Deadline * [DATE]" at bounding box center [798, 323] width 263 height 165
click at [917, 419] on button "Upload File" at bounding box center [888, 419] width 75 height 21
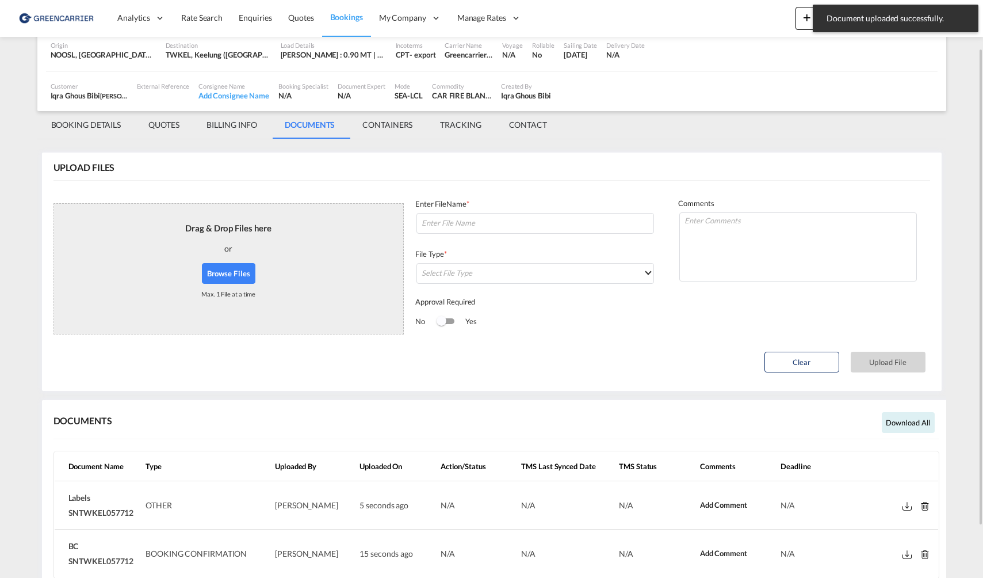
scroll to position [0, 0]
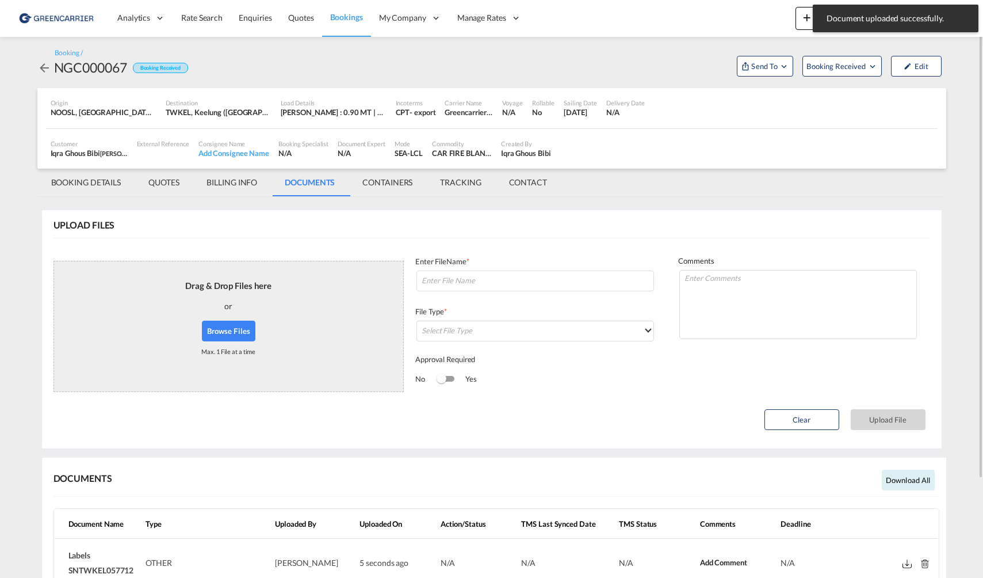
click at [83, 178] on md-tab-item "BOOKING DETAILS" at bounding box center [86, 183] width 98 height 28
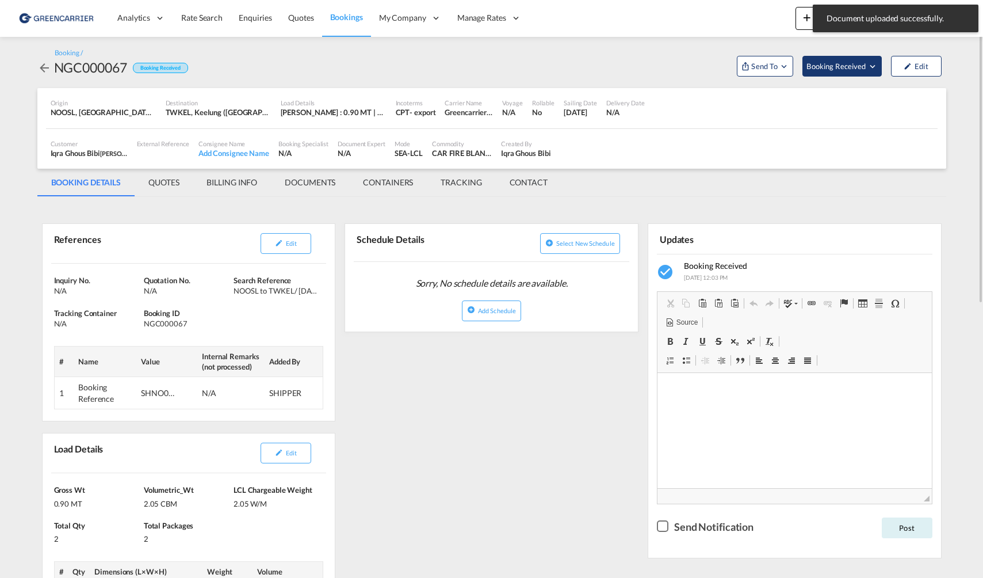
click at [835, 65] on span "Booking Received" at bounding box center [836, 66] width 60 height 12
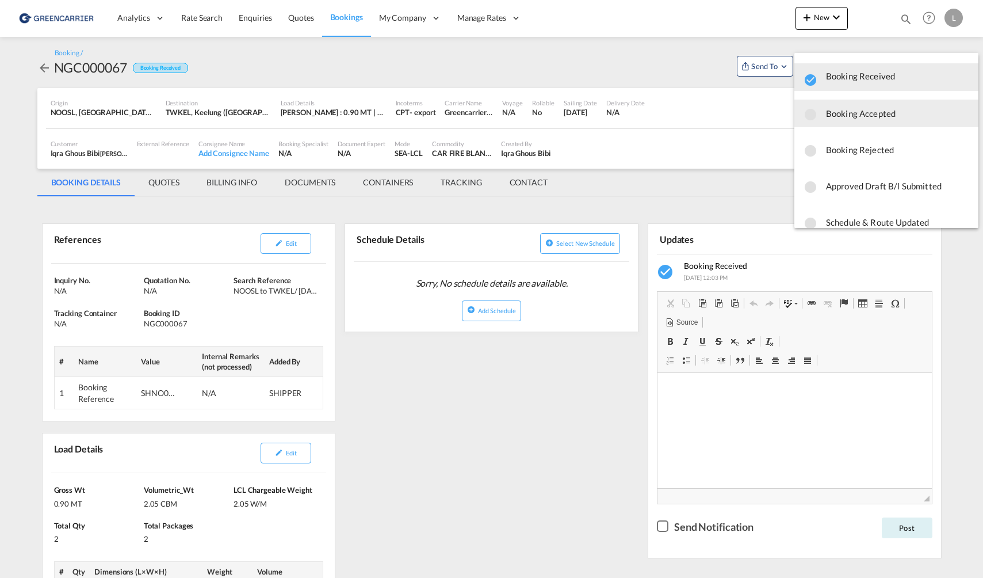
click at [870, 104] on span "Booking Accepted" at bounding box center [897, 113] width 143 height 21
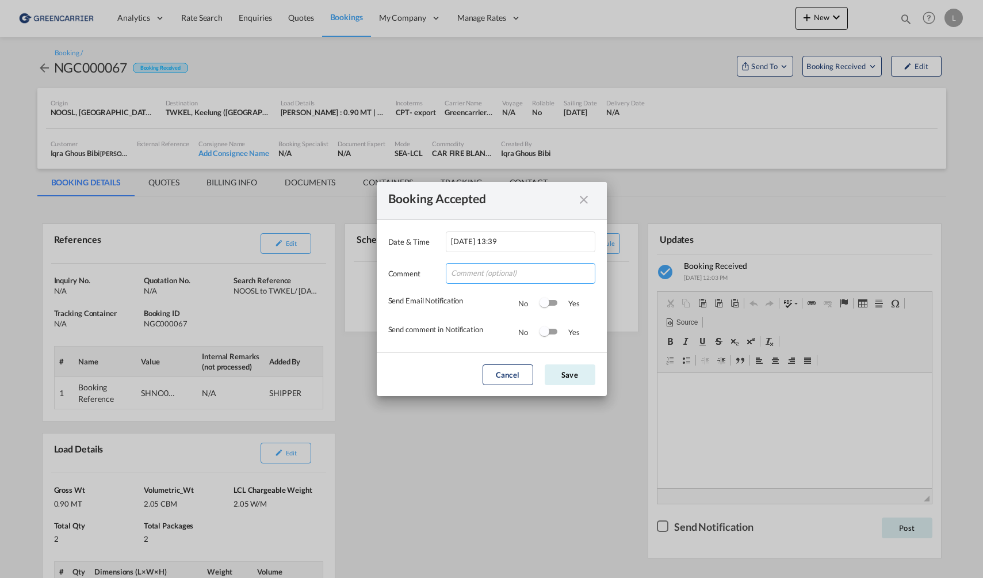
click at [538, 269] on input "Date & ..." at bounding box center [521, 273] width 150 height 21
type input "Takk for booking. Dokumenter vedlagt."
drag, startPoint x: 541, startPoint y: 303, endPoint x: 547, endPoint y: 330, distance: 28.2
click at [542, 304] on div "Switch 1" at bounding box center [545, 302] width 10 height 10
click at [548, 331] on div "Switch 2" at bounding box center [545, 331] width 10 height 10
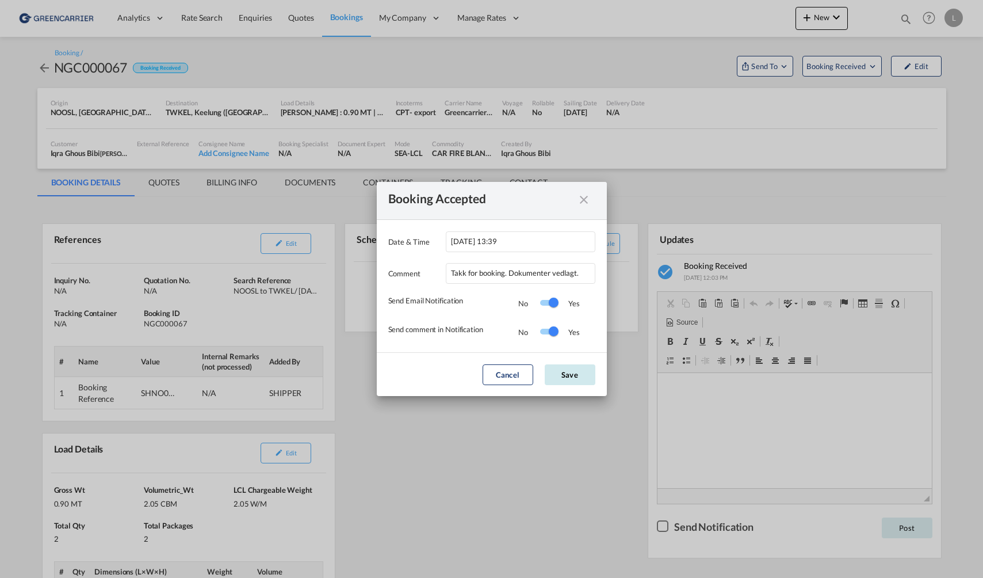
click at [562, 368] on button "Save" at bounding box center [570, 374] width 51 height 21
